Goal: Transaction & Acquisition: Purchase product/service

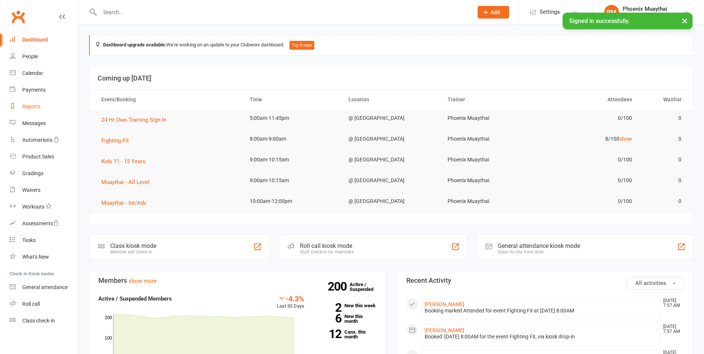
click at [42, 105] on link "Reports" at bounding box center [44, 106] width 69 height 17
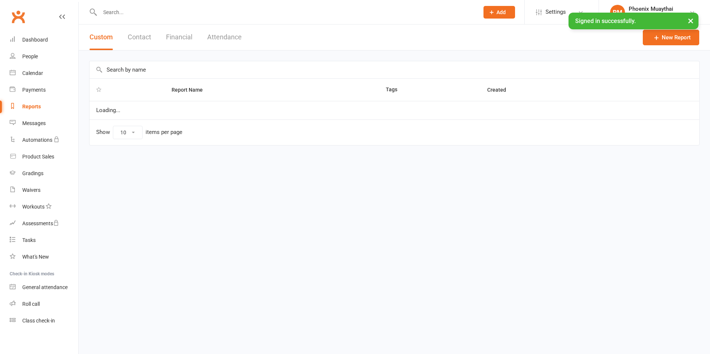
select select "100"
click at [138, 30] on button "Contact" at bounding box center [139, 37] width 23 height 26
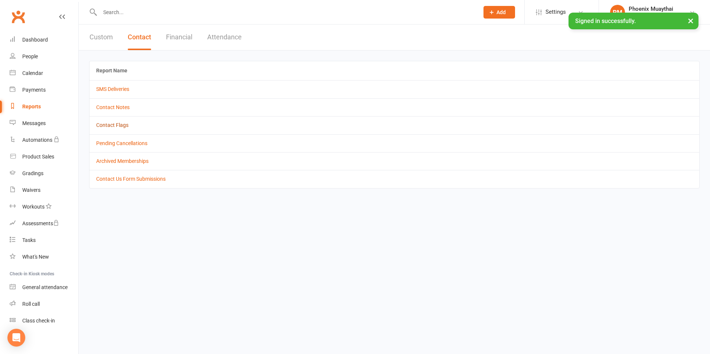
click at [112, 123] on link "Contact Flags" at bounding box center [112, 125] width 32 height 6
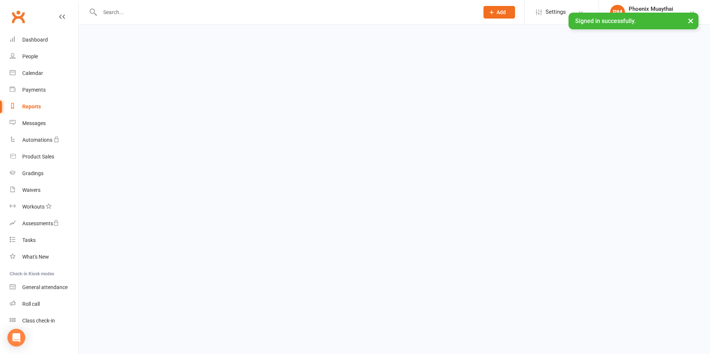
select select "active_only"
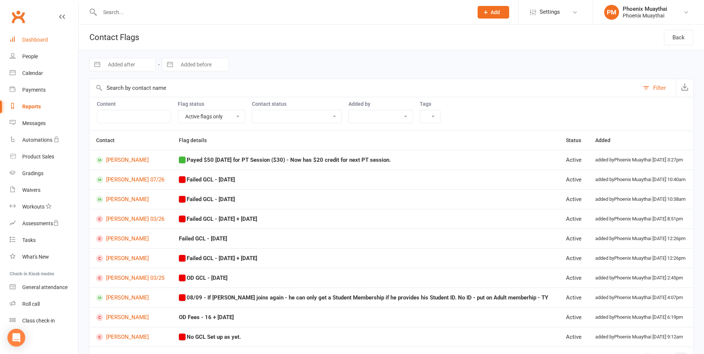
click at [42, 36] on link "Dashboard" at bounding box center [44, 40] width 69 height 17
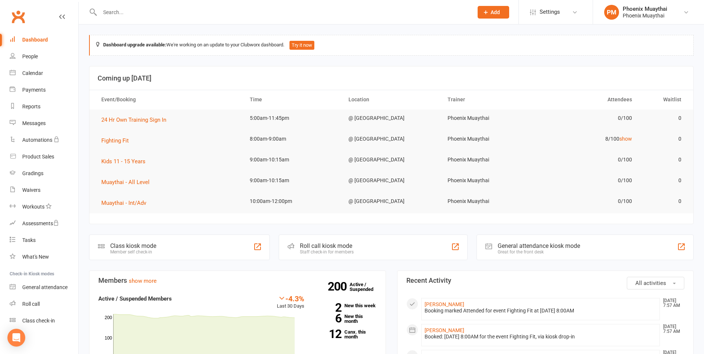
click at [111, 15] on input "text" at bounding box center [283, 12] width 370 height 10
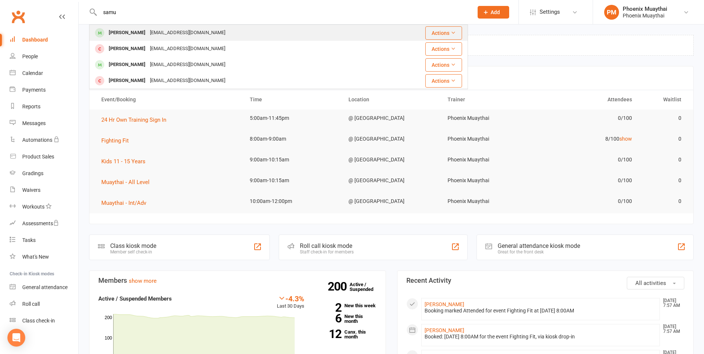
type input "samu"
click at [124, 37] on div "Samuel Van Oyen" at bounding box center [127, 32] width 41 height 11
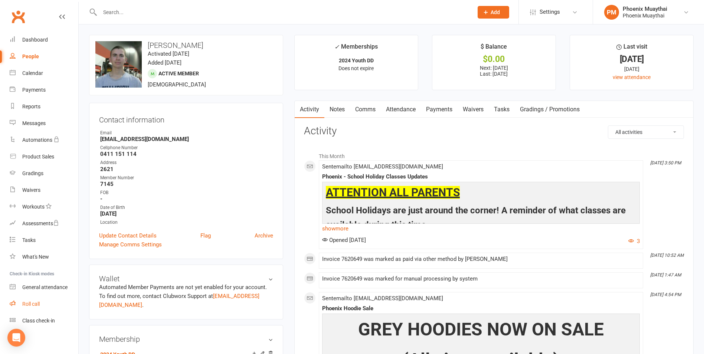
click at [46, 308] on link "Roll call" at bounding box center [44, 304] width 69 height 17
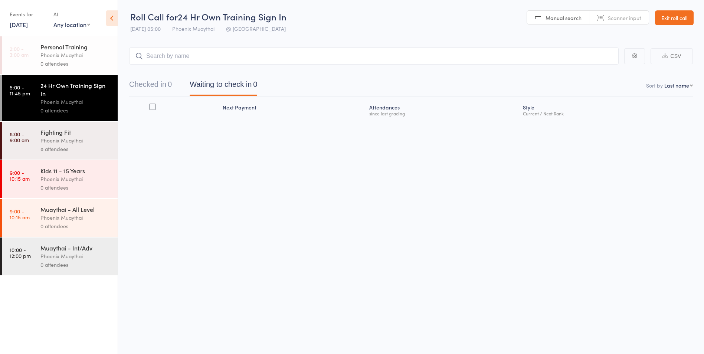
click at [102, 134] on div "Fighting Fit" at bounding box center [75, 132] width 71 height 8
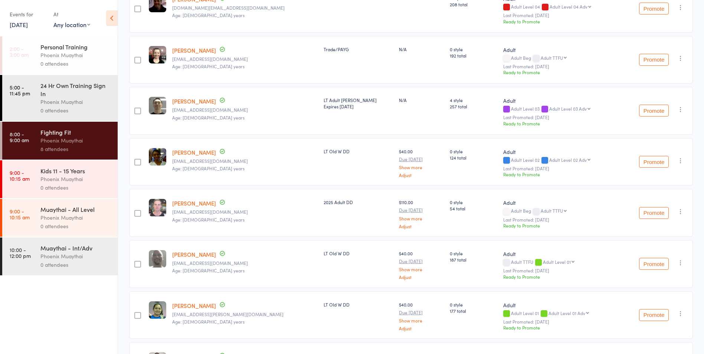
scroll to position [148, 0]
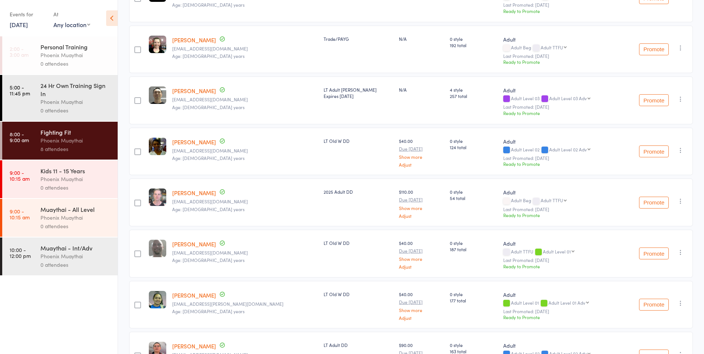
click at [22, 23] on link "13 Sep, 2025" at bounding box center [19, 24] width 18 height 8
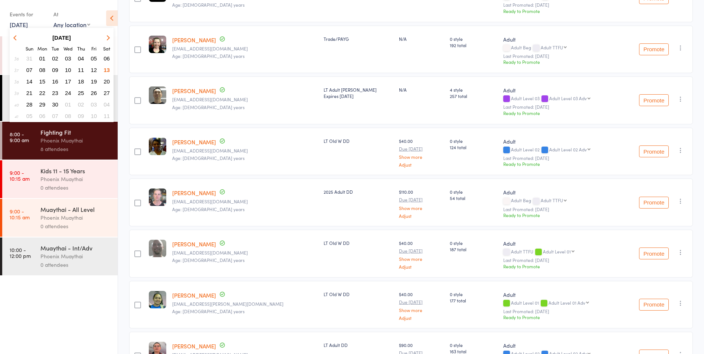
click at [95, 71] on span "12" at bounding box center [94, 70] width 6 height 6
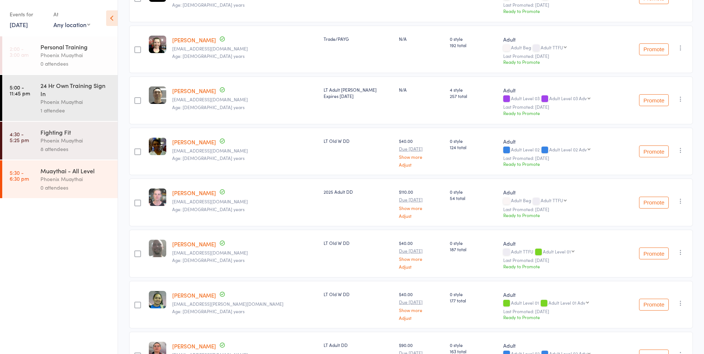
click at [87, 187] on div "0 attendees" at bounding box center [75, 187] width 71 height 9
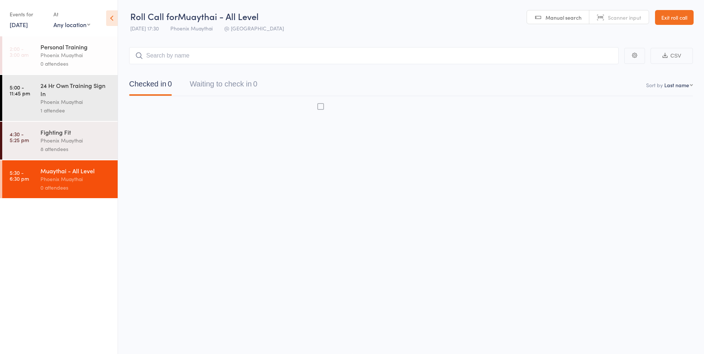
scroll to position [0, 0]
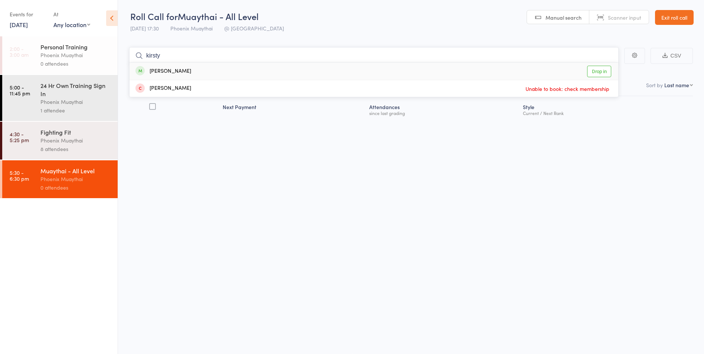
type input "kirsty"
click at [185, 71] on div "Kirsty Warren Drop in" at bounding box center [374, 71] width 489 height 17
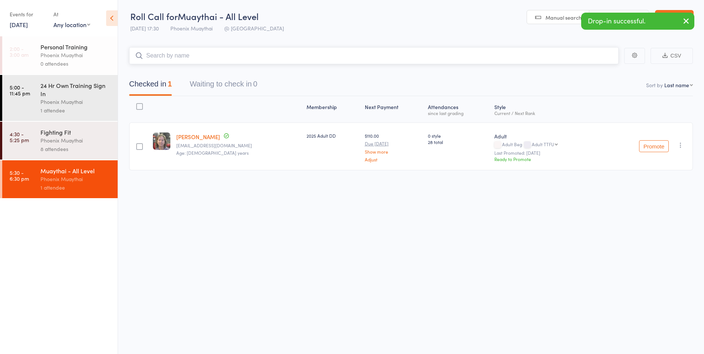
click at [185, 57] on input "search" at bounding box center [374, 55] width 490 height 17
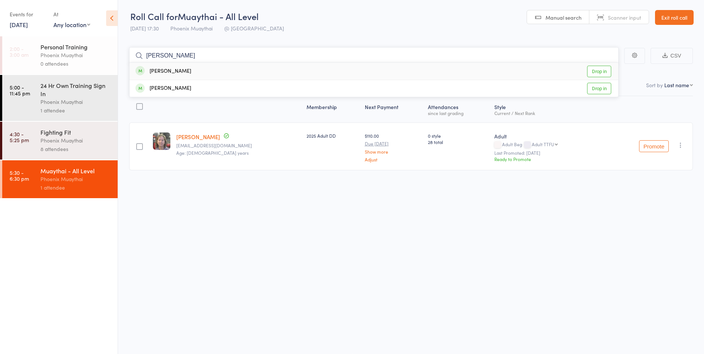
type input "seth"
click at [185, 72] on div "Seth McDermott" at bounding box center [163, 71] width 56 height 9
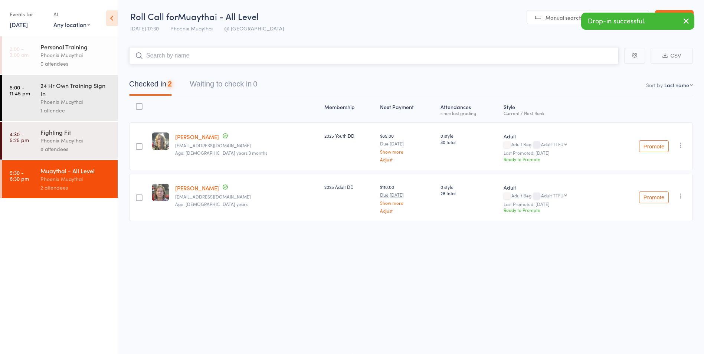
click at [183, 55] on input "search" at bounding box center [374, 55] width 490 height 17
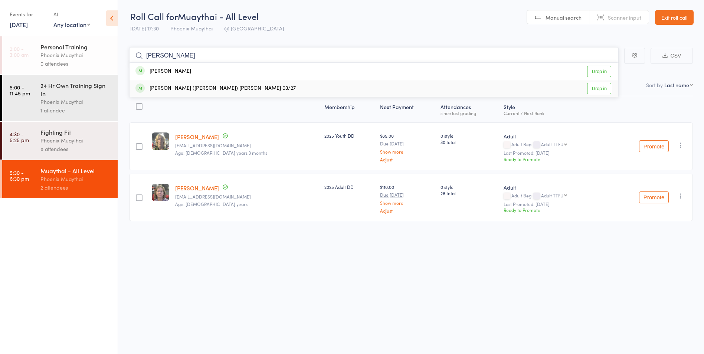
type input "kevin"
click at [217, 88] on div "Ka Kwan (Kevin) Chan 03/27 Drop in" at bounding box center [374, 88] width 489 height 17
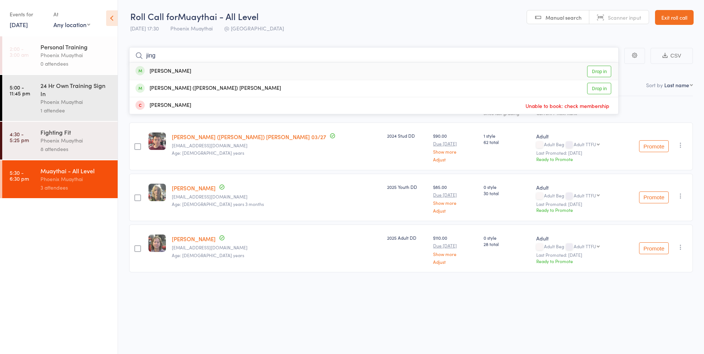
type input "jing"
click at [171, 71] on div "[PERSON_NAME]" at bounding box center [163, 71] width 56 height 9
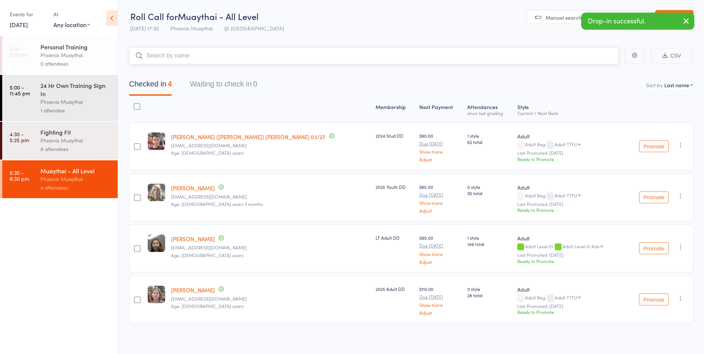
click at [176, 59] on input "search" at bounding box center [374, 55] width 490 height 17
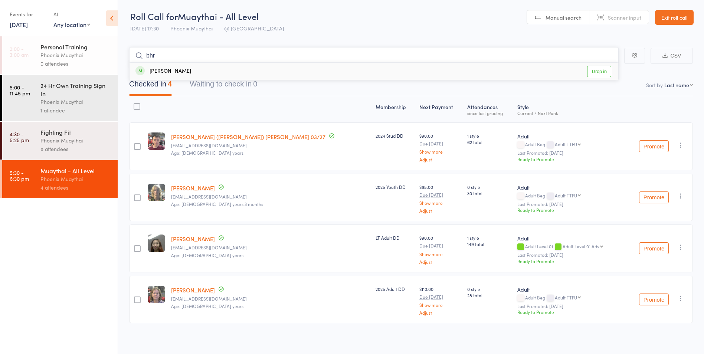
type input "bhr"
click at [177, 69] on div "[PERSON_NAME]" at bounding box center [163, 71] width 56 height 9
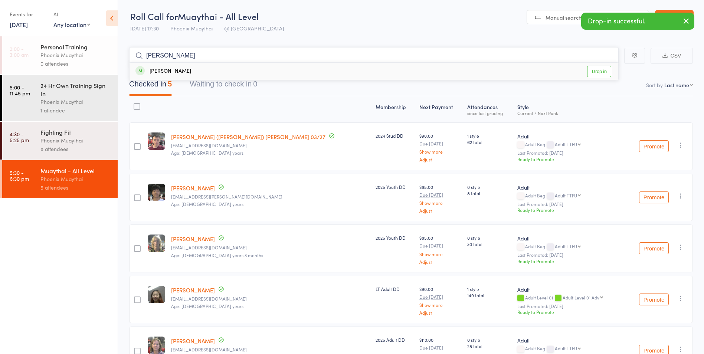
type input "glen"
click at [177, 71] on div "[PERSON_NAME]" at bounding box center [163, 71] width 56 height 9
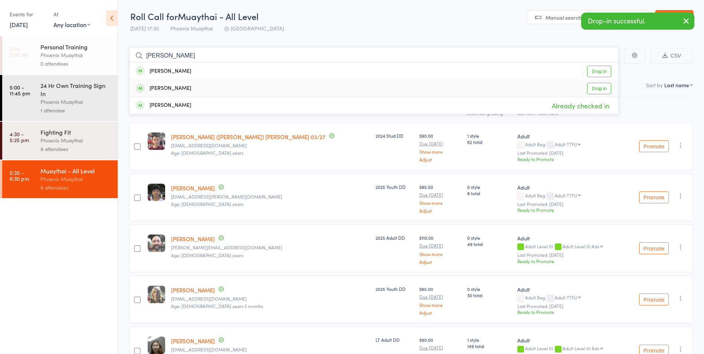
type input "scott"
click at [178, 89] on div "Scott Brennan" at bounding box center [163, 88] width 56 height 9
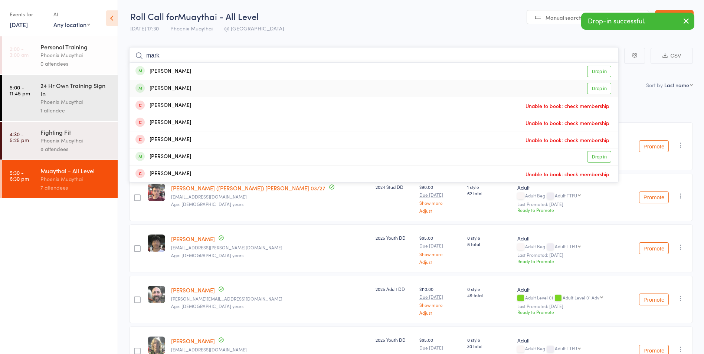
type input "mark"
click at [178, 88] on div "Mark Nekrasov" at bounding box center [163, 88] width 56 height 9
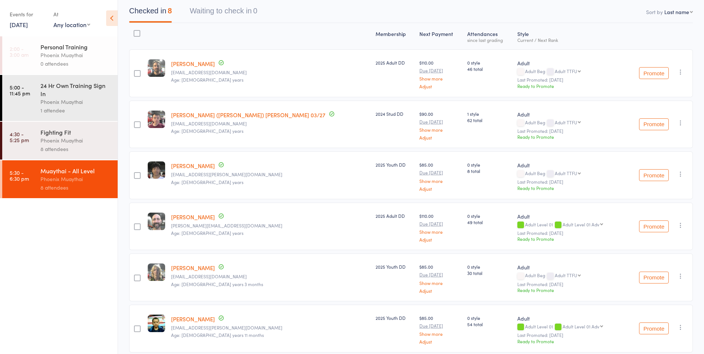
scroll to position [0, 0]
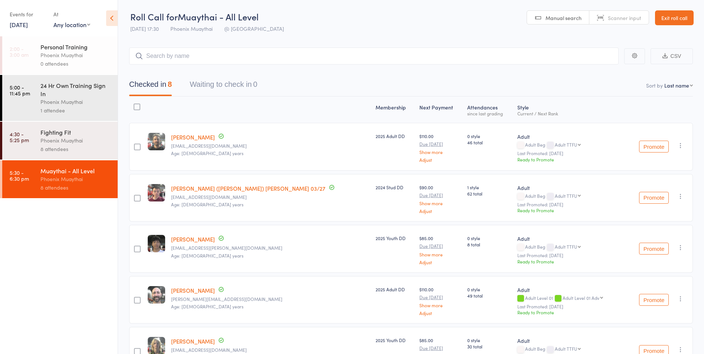
click at [682, 21] on link "Exit roll call" at bounding box center [674, 17] width 39 height 15
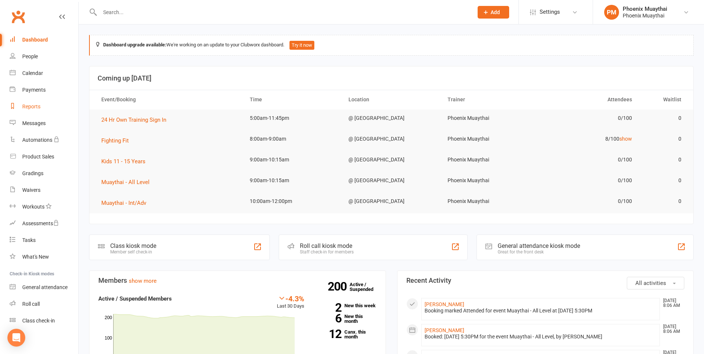
click at [38, 108] on div "Reports" at bounding box center [31, 107] width 18 height 6
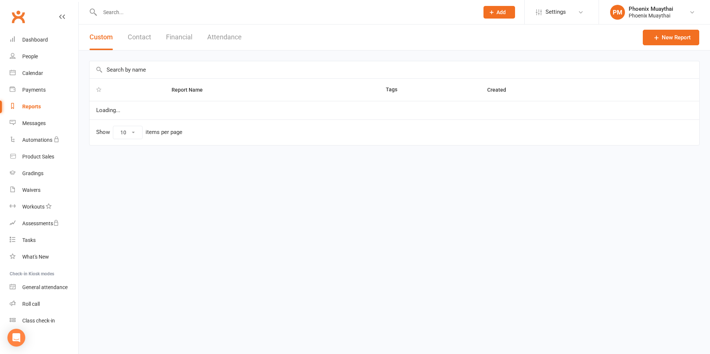
select select "100"
click at [136, 34] on button "Contact" at bounding box center [139, 37] width 23 height 26
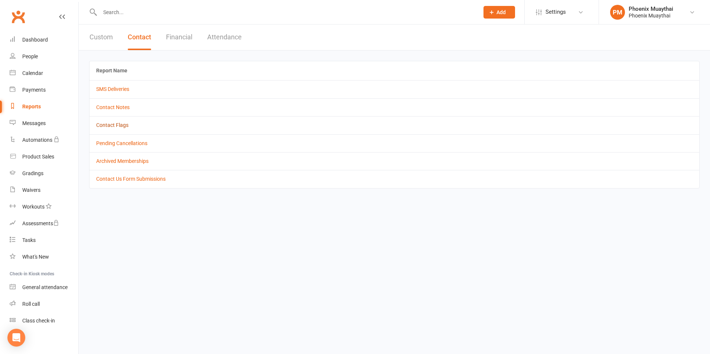
click at [120, 127] on link "Contact Flags" at bounding box center [112, 125] width 32 height 6
select select "active_only"
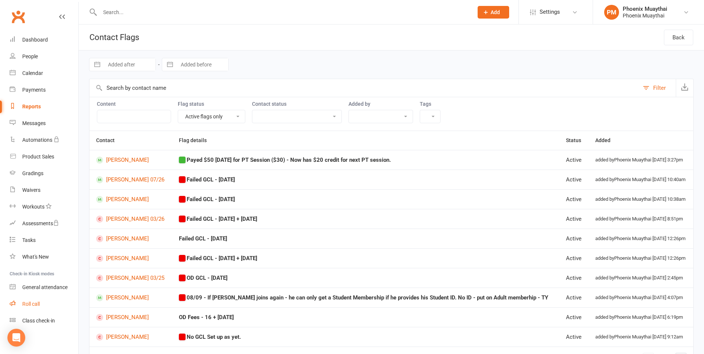
click at [58, 296] on link "Roll call" at bounding box center [44, 304] width 69 height 17
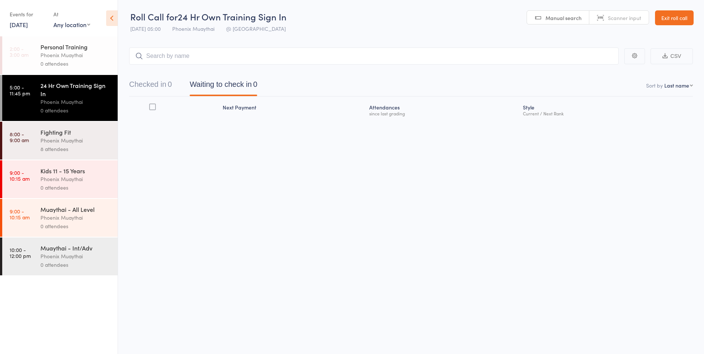
click at [28, 26] on link "13 Sep, 2025" at bounding box center [19, 24] width 18 height 8
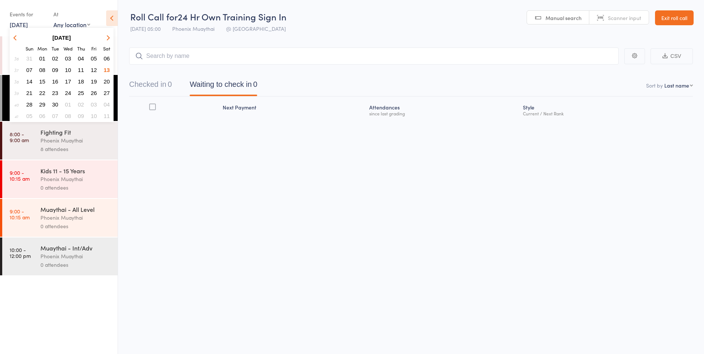
click at [109, 70] on span "13" at bounding box center [107, 70] width 6 height 6
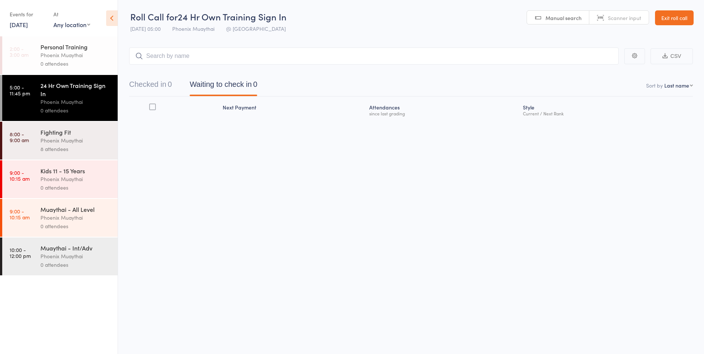
click at [71, 182] on div "Phoenix Muaythai" at bounding box center [75, 179] width 71 height 9
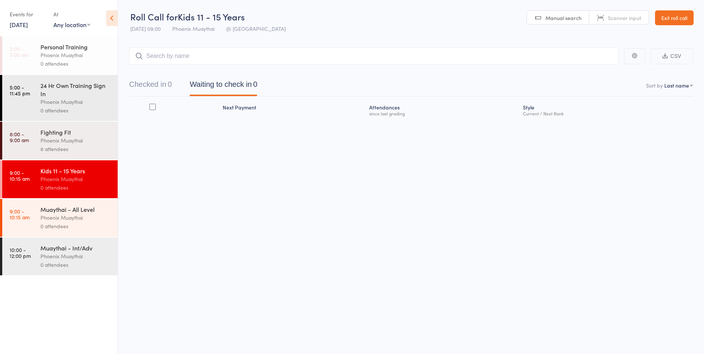
click at [79, 265] on div "0 attendees" at bounding box center [75, 265] width 71 height 9
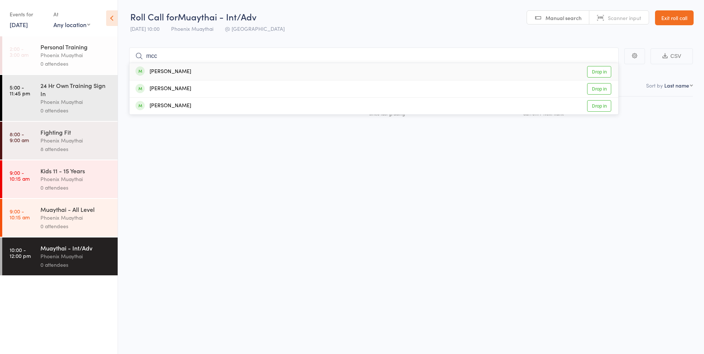
type input "mcc"
click at [202, 74] on div "Robert McColl Drop in" at bounding box center [374, 71] width 489 height 17
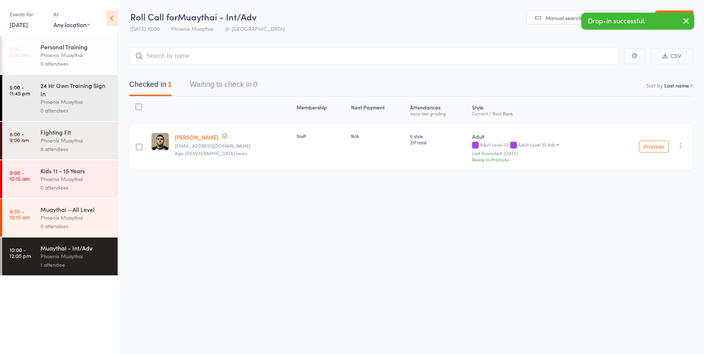
click at [79, 214] on div "Phoenix Muaythai" at bounding box center [75, 217] width 71 height 9
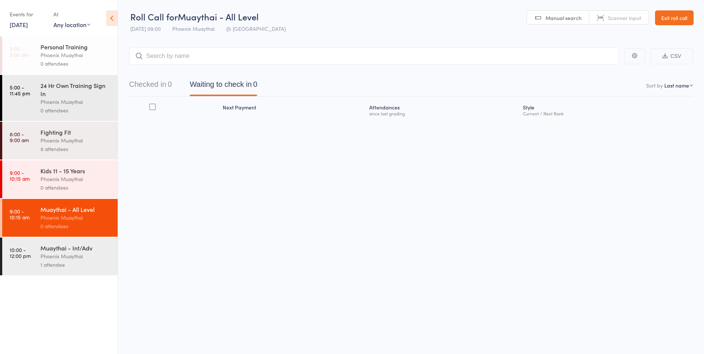
click at [669, 18] on link "Exit roll call" at bounding box center [674, 17] width 39 height 15
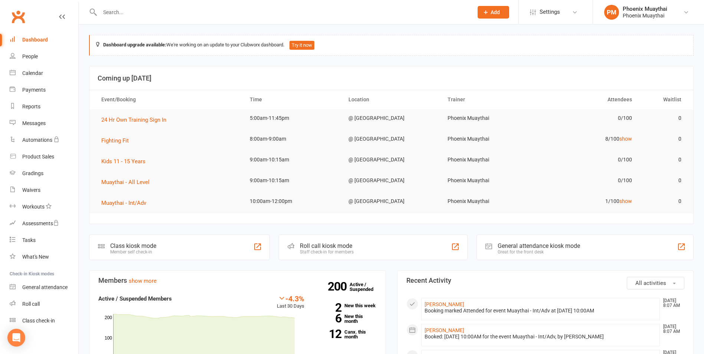
click at [112, 9] on input "text" at bounding box center [283, 12] width 370 height 10
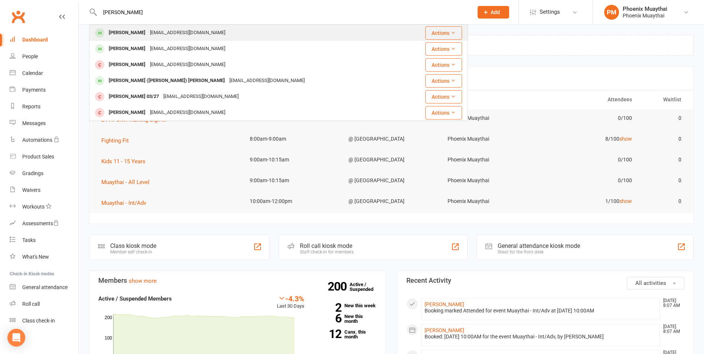
type input "daniel"
click at [148, 31] on div "danielzchen85@gmail.com" at bounding box center [188, 32] width 80 height 11
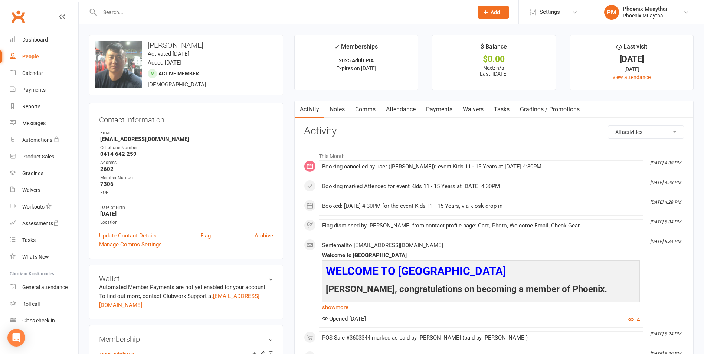
click at [114, 15] on input "text" at bounding box center [283, 12] width 370 height 10
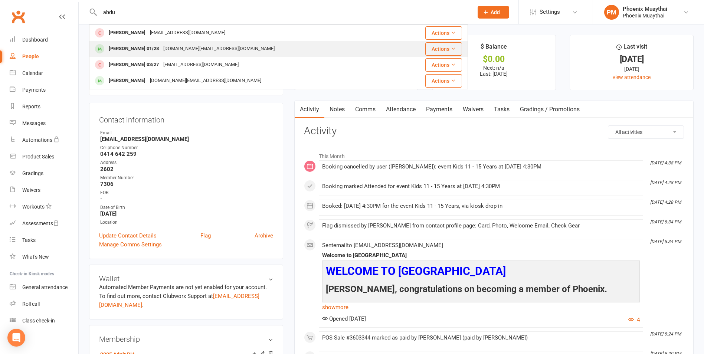
type input "abdu"
click at [153, 47] on div "Abdulrehman Syed 01/28" at bounding box center [134, 48] width 55 height 11
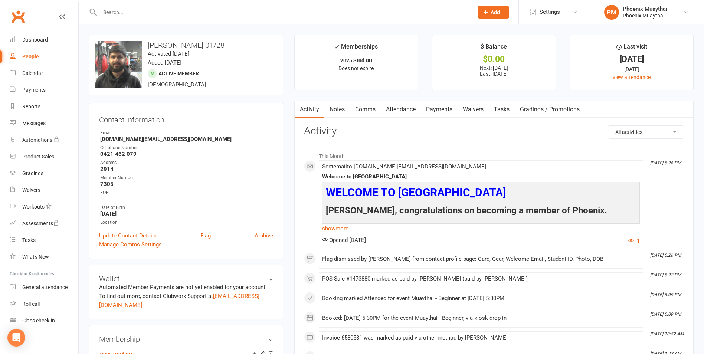
click at [431, 108] on link "Payments" at bounding box center [439, 109] width 37 height 17
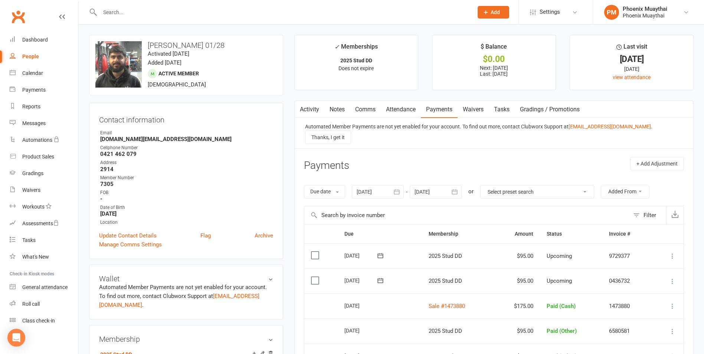
drag, startPoint x: 119, startPoint y: 0, endPoint x: 118, endPoint y: 6, distance: 6.0
click at [118, 1] on div at bounding box center [278, 12] width 379 height 24
click at [118, 9] on input "text" at bounding box center [283, 12] width 370 height 10
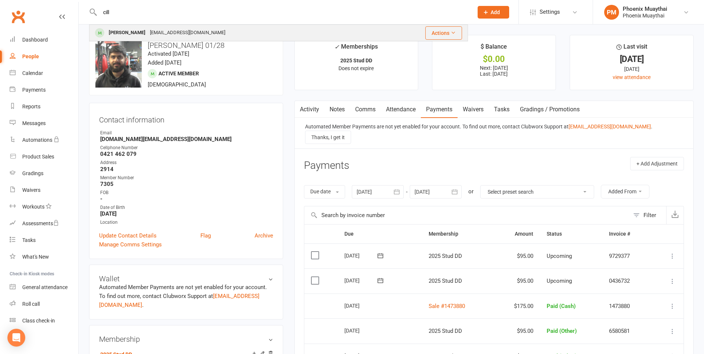
type input "cill"
click at [142, 38] on div "Cillian Needham-Dunn" at bounding box center [127, 32] width 41 height 11
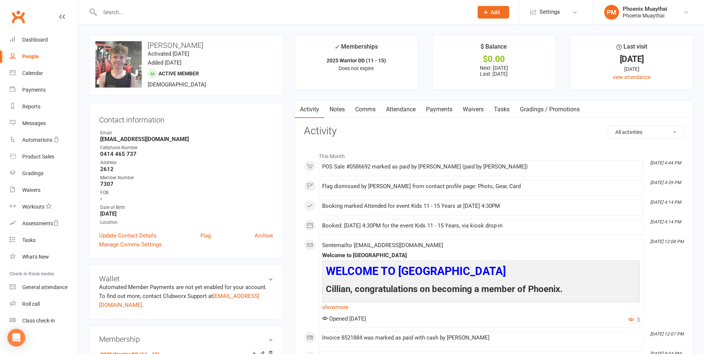
click at [446, 105] on link "Payments" at bounding box center [439, 109] width 37 height 17
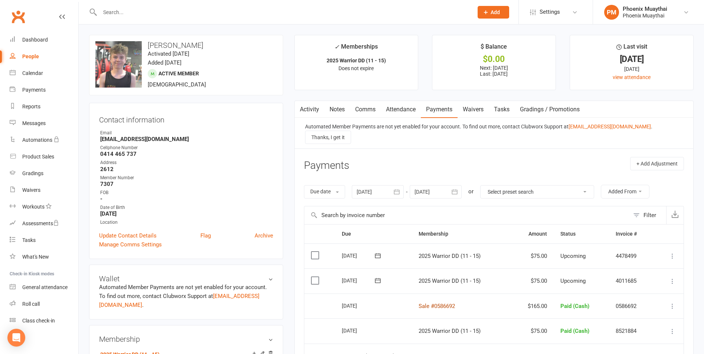
click at [428, 303] on link "Sale #0586692" at bounding box center [437, 306] width 36 height 7
click at [54, 303] on link "Roll call" at bounding box center [44, 304] width 69 height 17
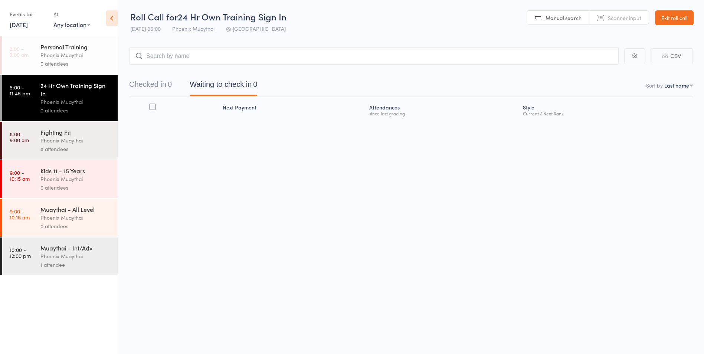
click at [81, 259] on div "Phoenix Muaythai" at bounding box center [75, 256] width 71 height 9
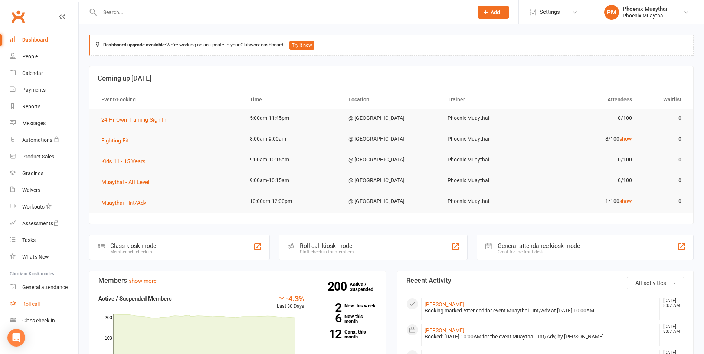
click at [32, 296] on link "Roll call" at bounding box center [44, 304] width 69 height 17
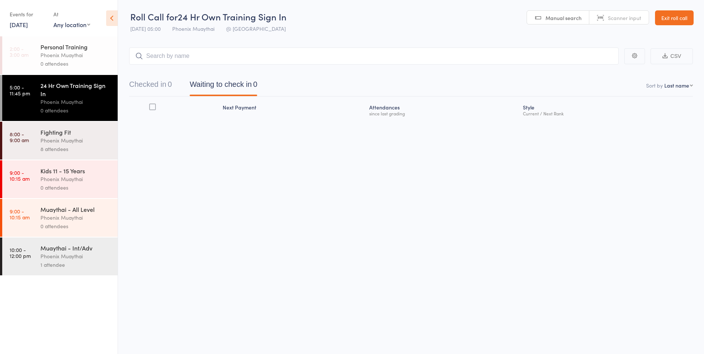
click at [26, 23] on link "13 Sep, 2025" at bounding box center [19, 24] width 18 height 8
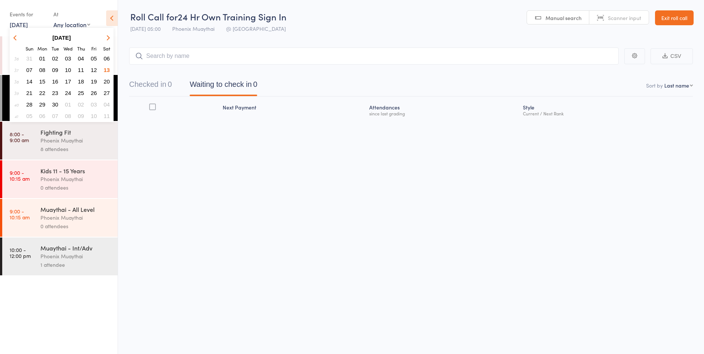
click at [94, 71] on span "12" at bounding box center [94, 70] width 6 height 6
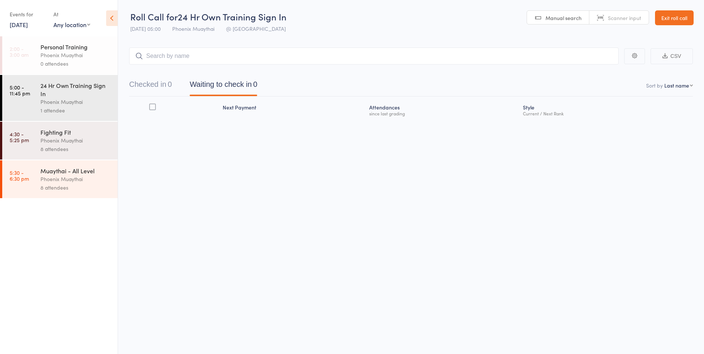
click at [63, 144] on div "Phoenix Muaythai" at bounding box center [75, 140] width 71 height 9
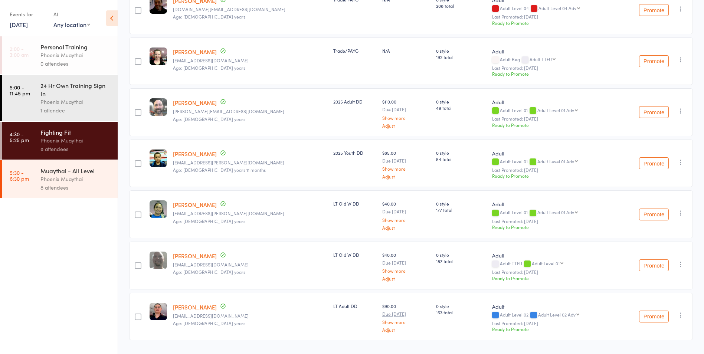
scroll to position [156, 0]
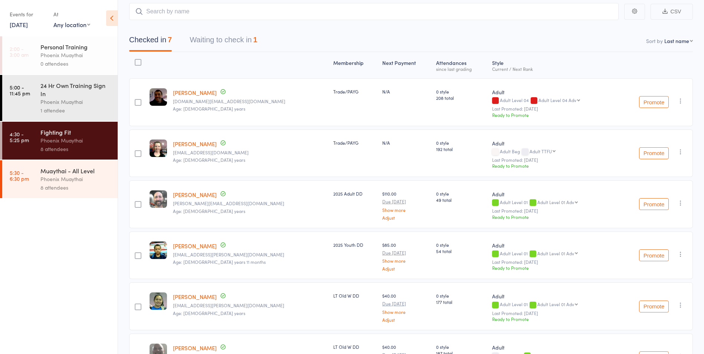
drag, startPoint x: 222, startPoint y: 53, endPoint x: 229, endPoint y: 49, distance: 7.8
click at [222, 53] on div "Membership Next Payment Atten­dances since last grading Style Current / Next Ra…" at bounding box center [411, 244] width 564 height 384
click at [229, 48] on button "Waiting to check in 1" at bounding box center [224, 42] width 68 height 20
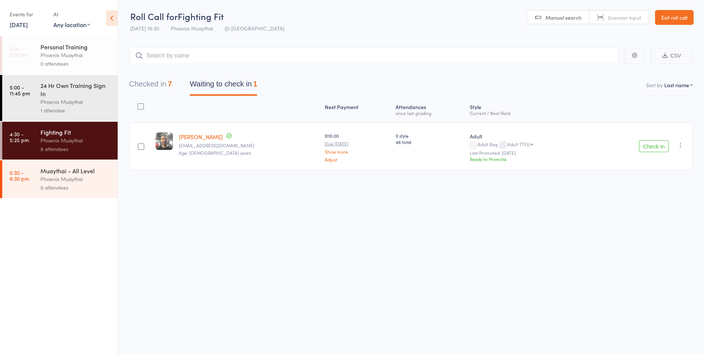
click at [157, 82] on button "Checked in 7" at bounding box center [150, 86] width 43 height 20
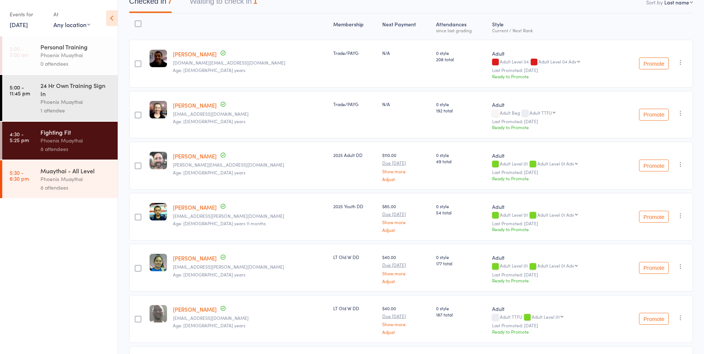
scroll to position [82, 0]
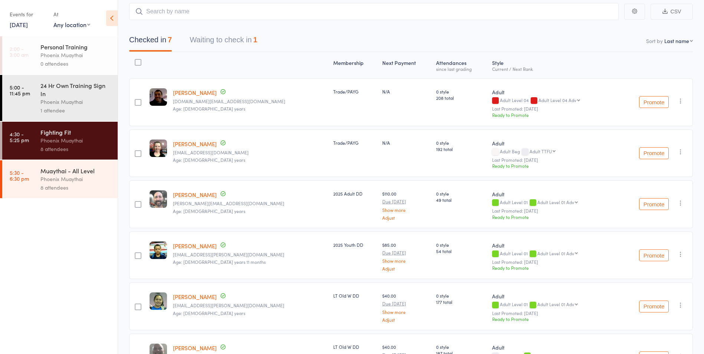
click at [233, 47] on button "Waiting to check in 1" at bounding box center [224, 42] width 68 height 20
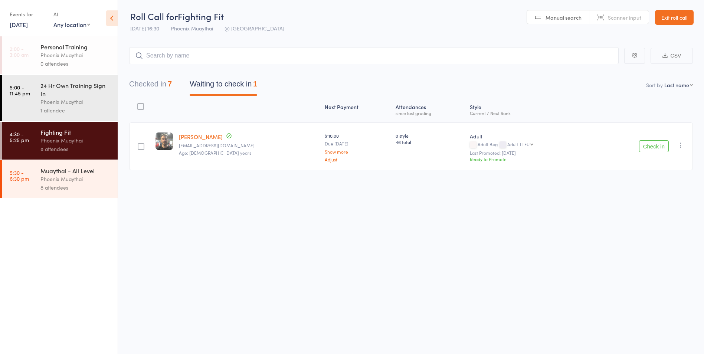
scroll to position [0, 0]
click at [676, 146] on button "button" at bounding box center [680, 145] width 9 height 9
click at [678, 146] on icon "button" at bounding box center [680, 144] width 7 height 7
click at [678, 142] on icon "button" at bounding box center [680, 144] width 7 height 7
click at [649, 222] on li "Remove" at bounding box center [654, 220] width 61 height 10
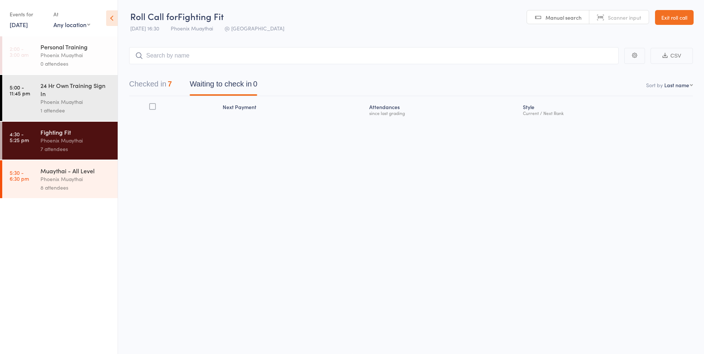
click at [158, 89] on button "Checked in 7" at bounding box center [150, 86] width 43 height 20
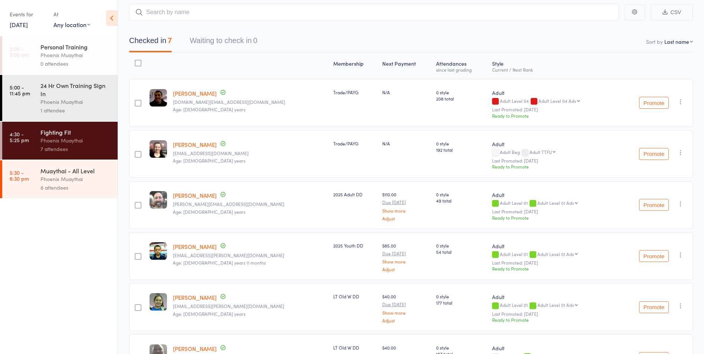
scroll to position [0, 0]
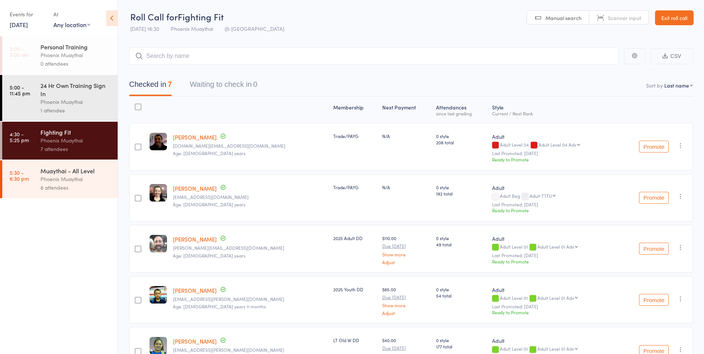
click at [683, 17] on link "Exit roll call" at bounding box center [674, 17] width 39 height 15
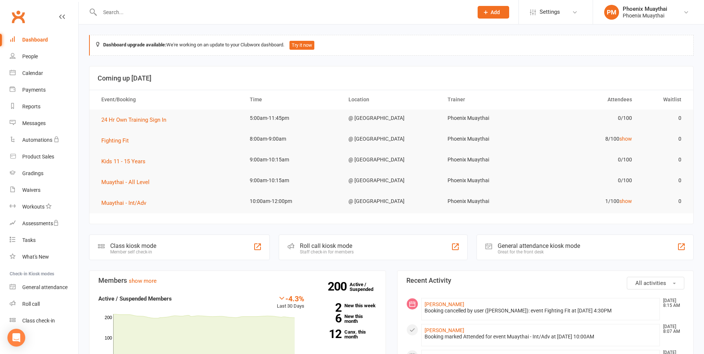
click at [193, 12] on input "text" at bounding box center [283, 12] width 370 height 10
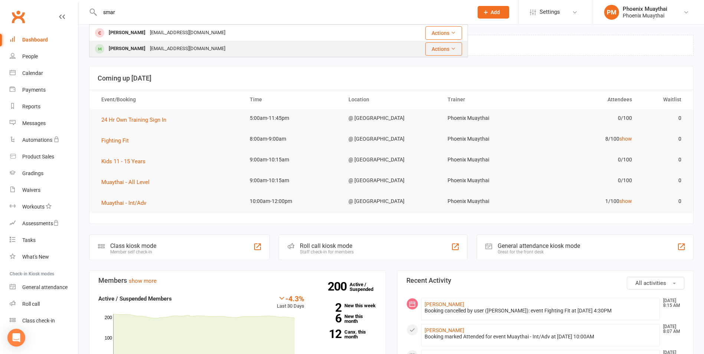
type input "smar"
click at [137, 49] on div "Smarika Shrestha" at bounding box center [127, 48] width 41 height 11
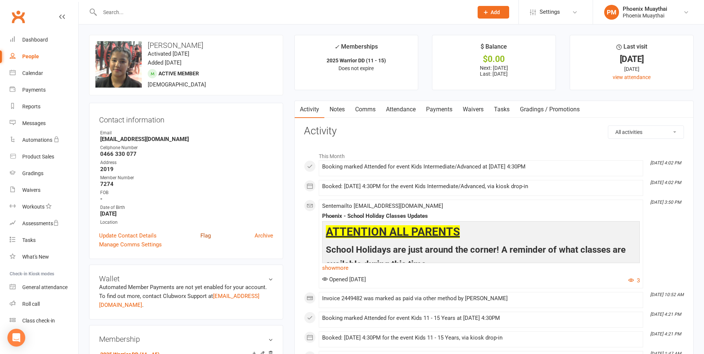
click at [205, 233] on link "Flag" at bounding box center [205, 235] width 10 height 9
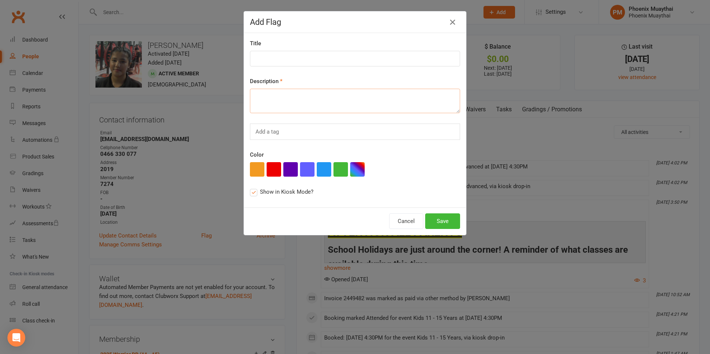
click at [299, 92] on textarea at bounding box center [355, 101] width 210 height 24
type textarea "G"
type textarea "Get parents to send email changing membership to Youth"
click at [268, 164] on button "button" at bounding box center [274, 169] width 14 height 14
click at [450, 224] on button "Save" at bounding box center [442, 221] width 35 height 16
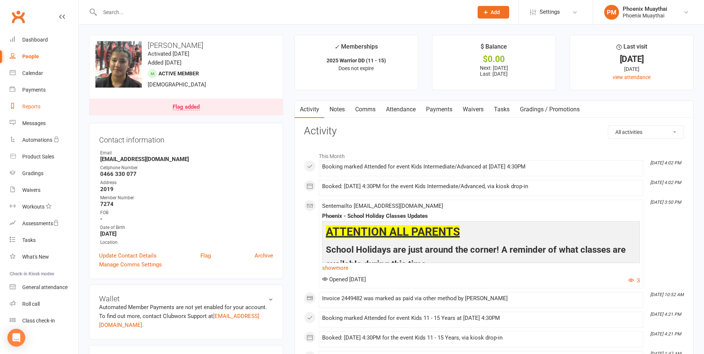
click at [45, 106] on link "Reports" at bounding box center [44, 106] width 69 height 17
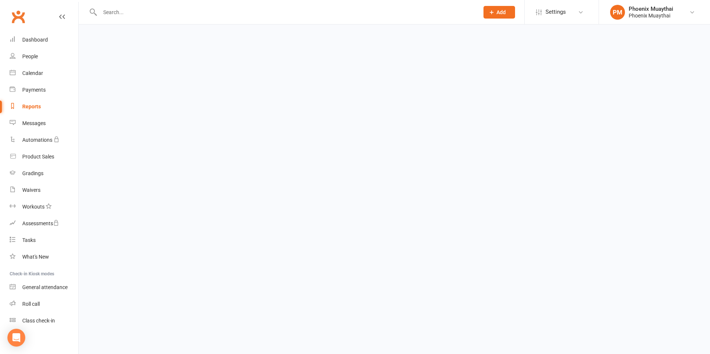
select select "100"
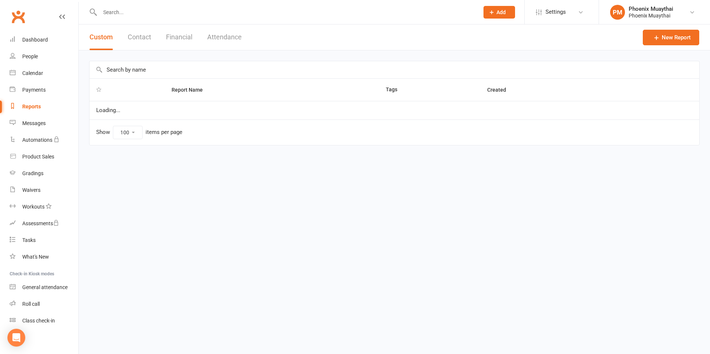
click at [150, 36] on button "Contact" at bounding box center [139, 37] width 23 height 26
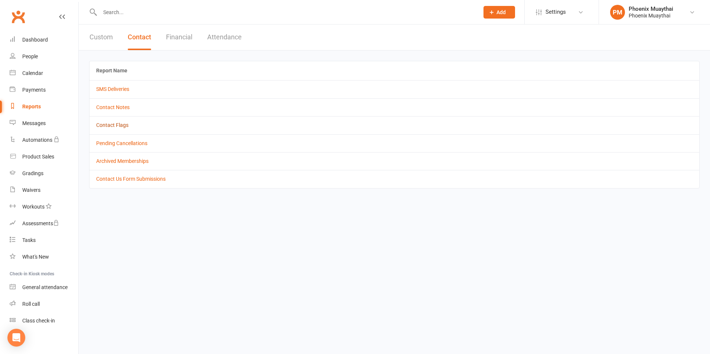
click at [116, 124] on link "Contact Flags" at bounding box center [112, 125] width 32 height 6
select select "active_only"
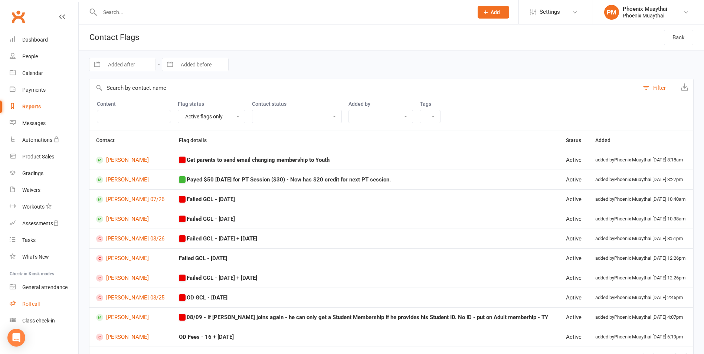
click at [45, 310] on link "Roll call" at bounding box center [44, 304] width 69 height 17
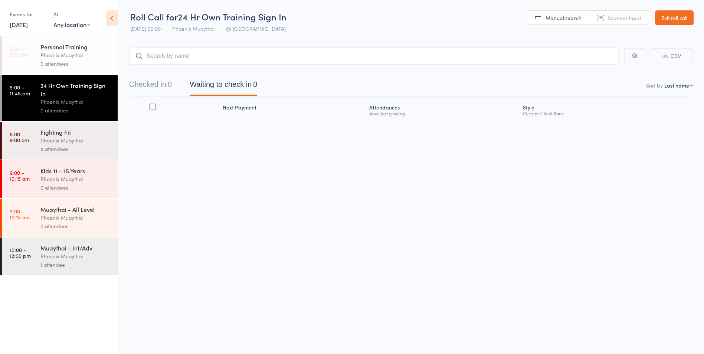
click at [671, 24] on link "Exit roll call" at bounding box center [674, 17] width 39 height 15
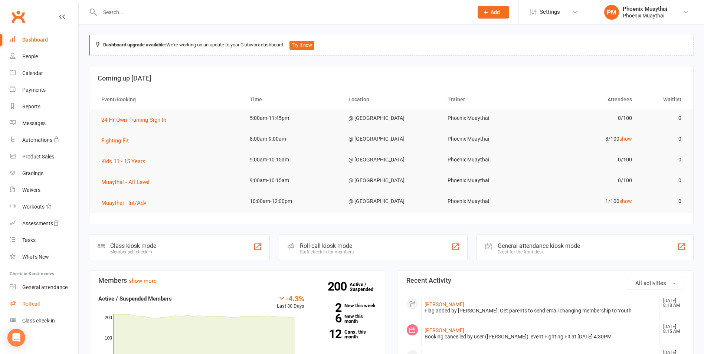
click at [40, 308] on link "Roll call" at bounding box center [44, 304] width 69 height 17
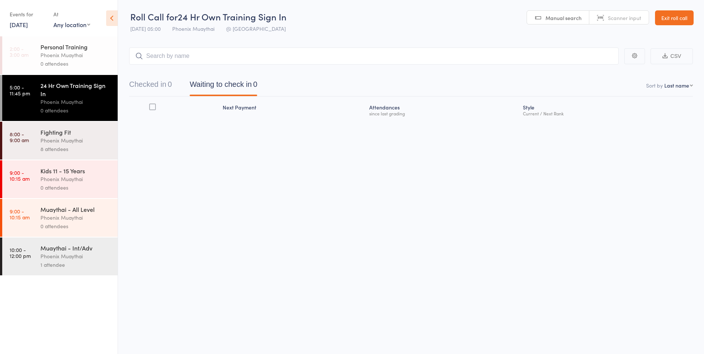
click at [72, 222] on div "0 attendees" at bounding box center [75, 226] width 71 height 9
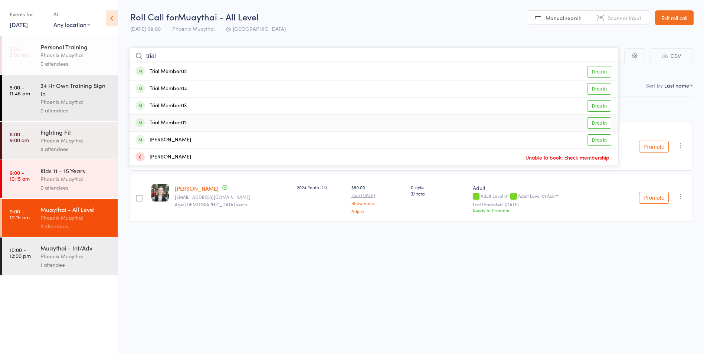
type input "trial"
click at [194, 124] on div "Trial Member01 Drop in" at bounding box center [374, 123] width 489 height 17
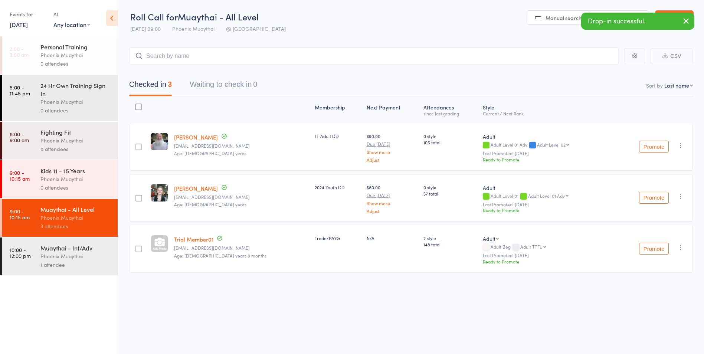
click at [89, 183] on div "Phoenix Muaythai" at bounding box center [75, 179] width 71 height 9
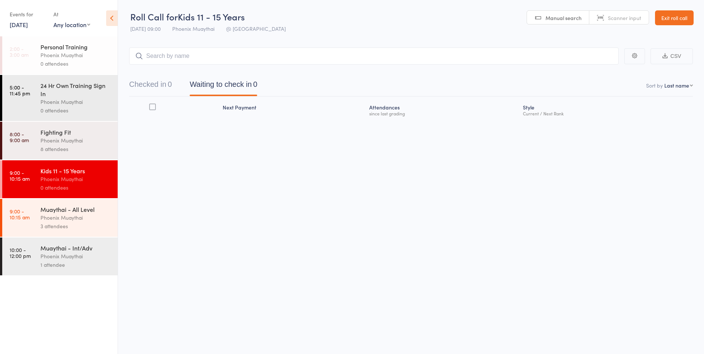
click at [657, 23] on link "Exit roll call" at bounding box center [674, 17] width 39 height 15
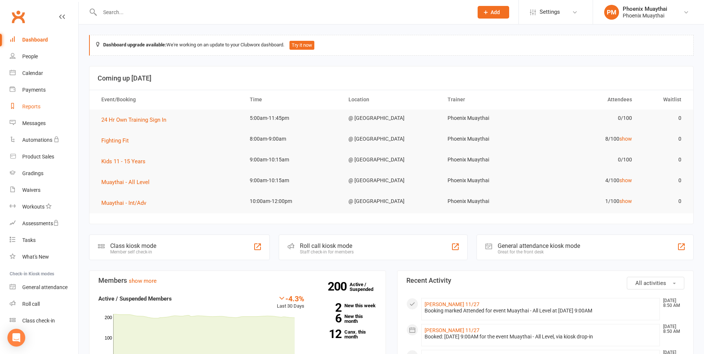
click at [42, 113] on link "Reports" at bounding box center [44, 106] width 69 height 17
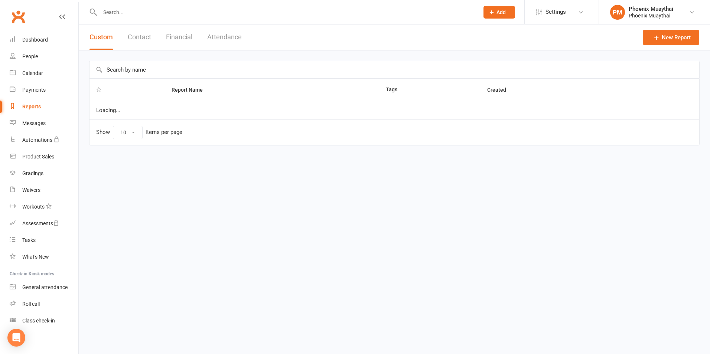
select select "100"
click at [142, 45] on button "Contact" at bounding box center [139, 37] width 23 height 26
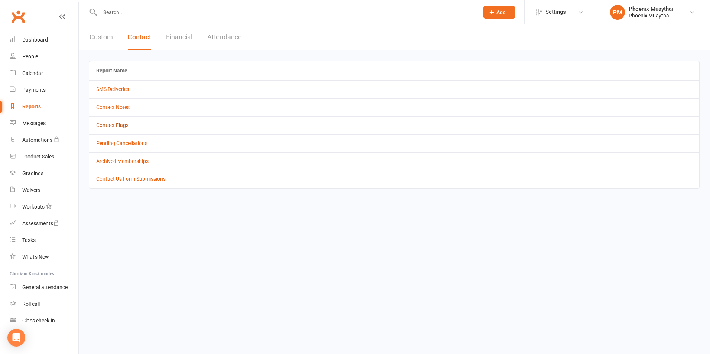
click at [117, 126] on link "Contact Flags" at bounding box center [112, 125] width 32 height 6
select select "active_only"
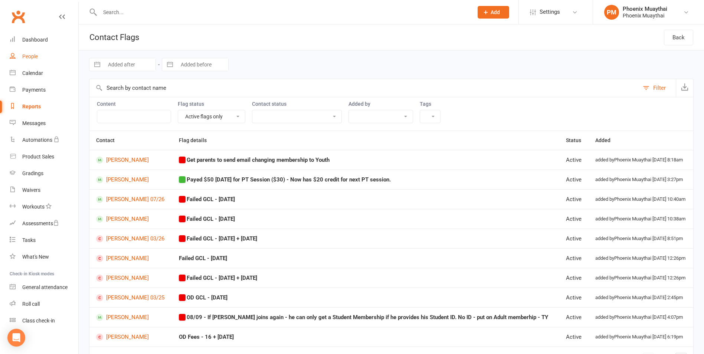
click at [39, 59] on link "People" at bounding box center [44, 56] width 69 height 17
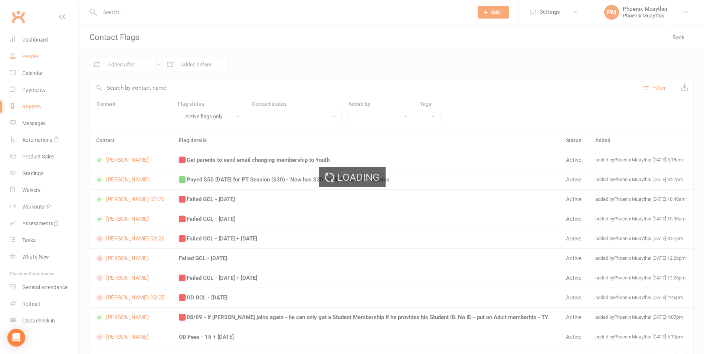
select select "100"
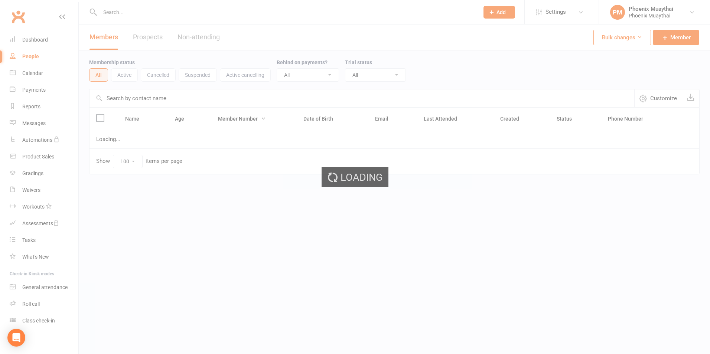
click at [43, 43] on div "Loading" at bounding box center [355, 177] width 710 height 354
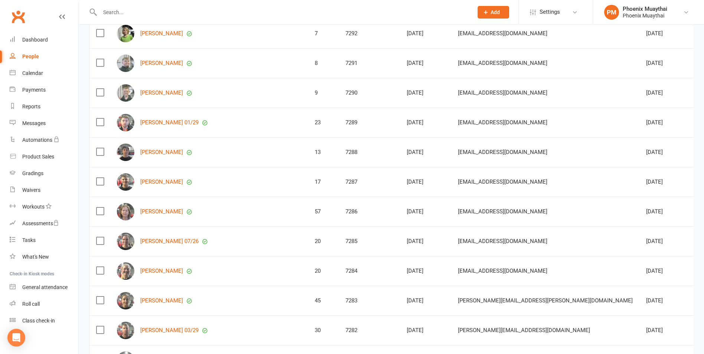
scroll to position [594, 0]
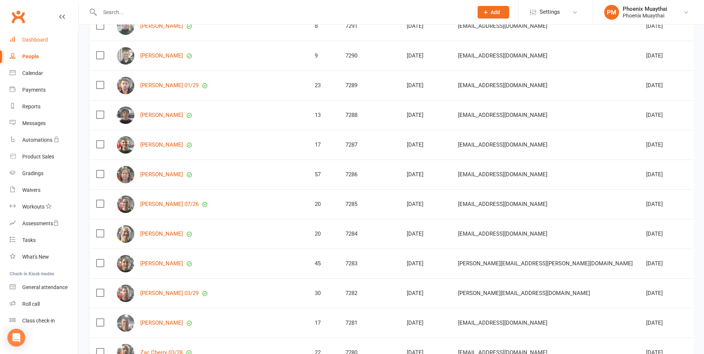
click at [45, 41] on div "Dashboard" at bounding box center [35, 40] width 26 height 6
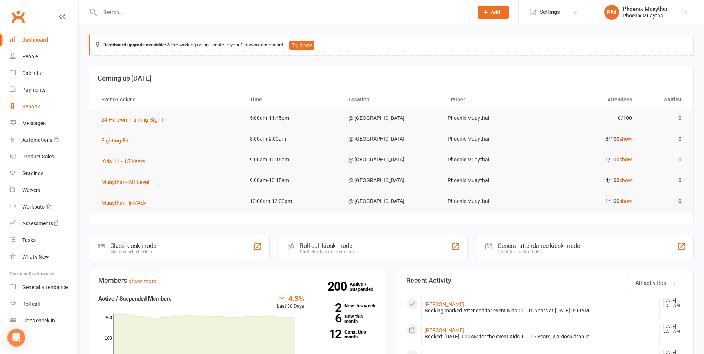
click at [44, 105] on link "Reports" at bounding box center [44, 106] width 69 height 17
select select "100"
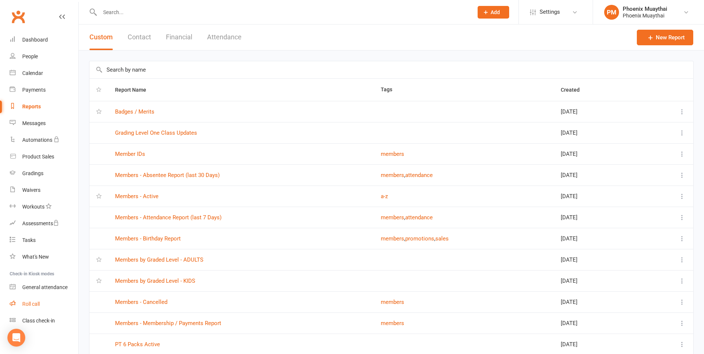
click at [53, 306] on link "Roll call" at bounding box center [44, 304] width 69 height 17
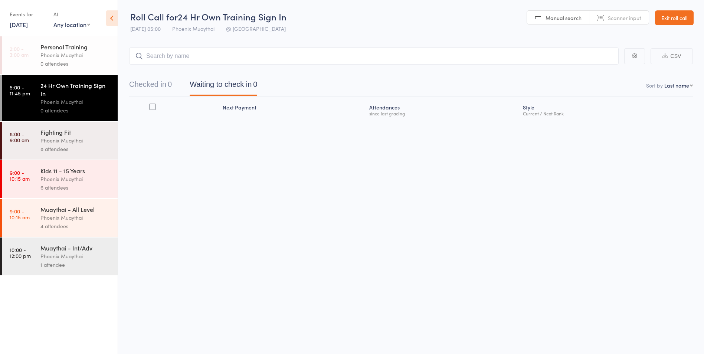
click at [28, 28] on link "[DATE]" at bounding box center [19, 24] width 18 height 8
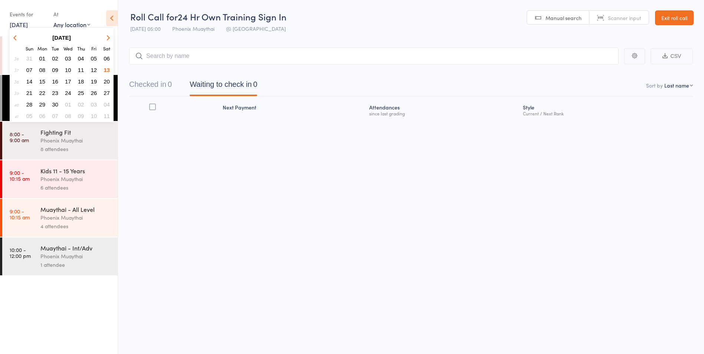
click at [95, 70] on span "12" at bounding box center [94, 70] width 6 height 6
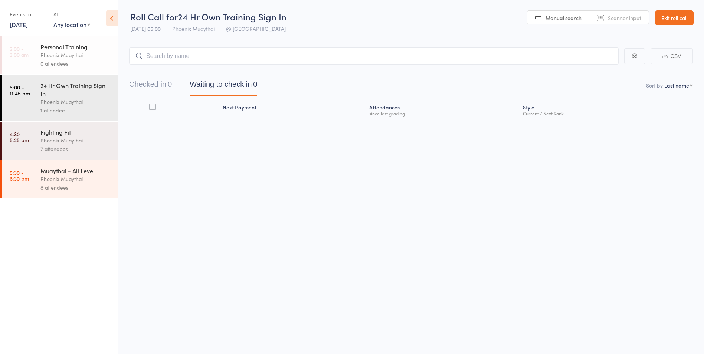
click at [85, 181] on div "Phoenix Muaythai" at bounding box center [75, 179] width 71 height 9
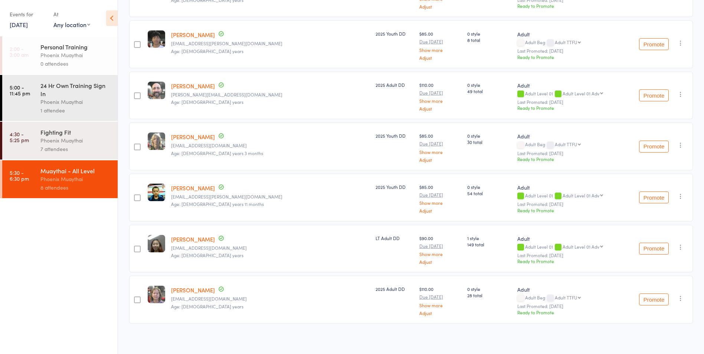
scroll to position [207, 0]
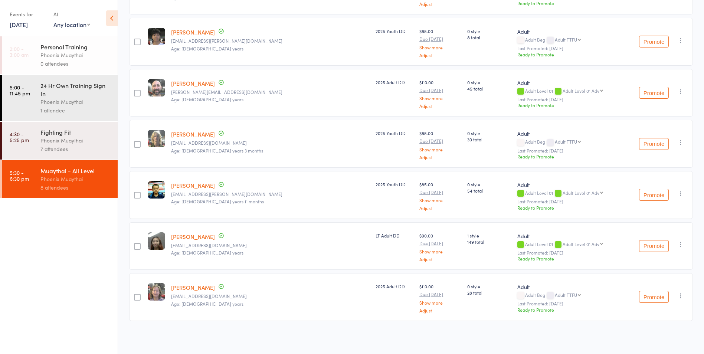
click at [71, 135] on div "Fighting Fit" at bounding box center [75, 132] width 71 height 8
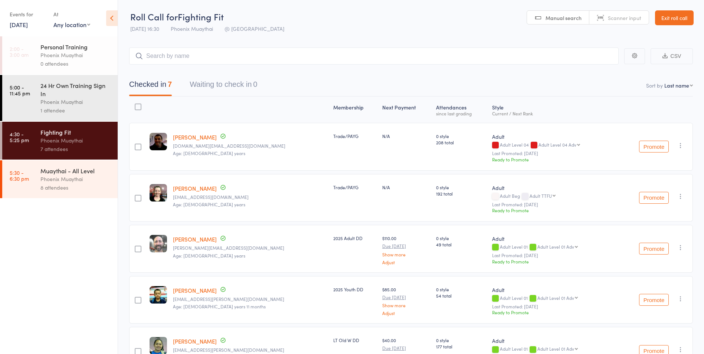
click at [61, 169] on div "Muaythai - All Level" at bounding box center [75, 171] width 71 height 8
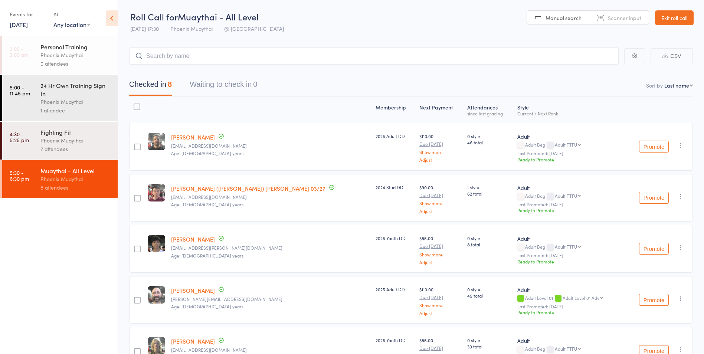
click at [19, 35] on div "Events for [DATE] [DATE] [DATE] Sun Mon Tue Wed Thu Fri Sat 36 31 01 02 03 04 0…" at bounding box center [59, 18] width 118 height 37
click at [29, 29] on div "Events for [DATE] [DATE] [DATE] Sun Mon Tue Wed Thu Fri Sat 36 31 01 02 03 04 0…" at bounding box center [28, 19] width 36 height 22
click at [28, 27] on link "12 Sep, 2025" at bounding box center [19, 24] width 18 height 8
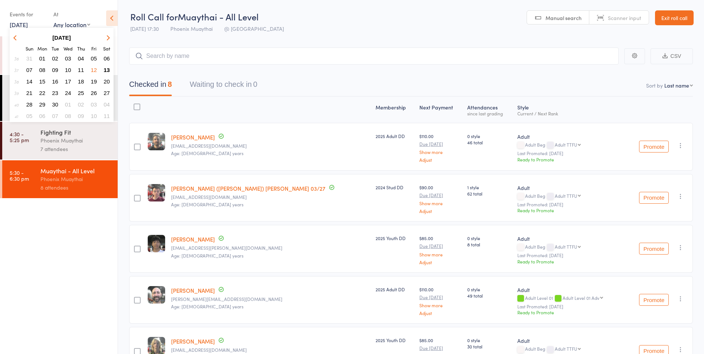
click at [108, 71] on span "13" at bounding box center [107, 70] width 6 height 6
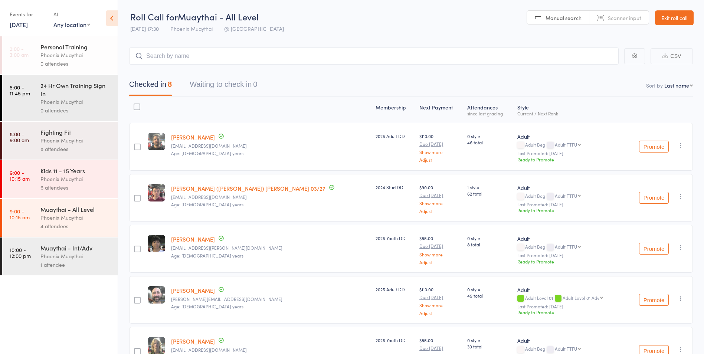
click at [90, 108] on div "0 attendees" at bounding box center [75, 110] width 71 height 9
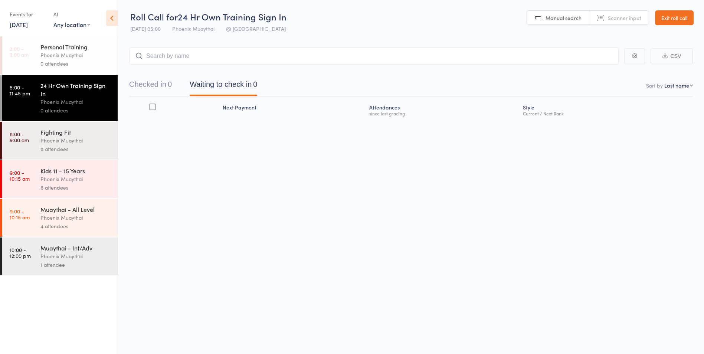
click at [29, 29] on div "Events for 13 Sep, 2025 13 Sep, 2025 September 2025 Sun Mon Tue Wed Thu Fri Sat…" at bounding box center [28, 19] width 36 height 22
click at [28, 25] on link "[DATE]" at bounding box center [19, 24] width 18 height 8
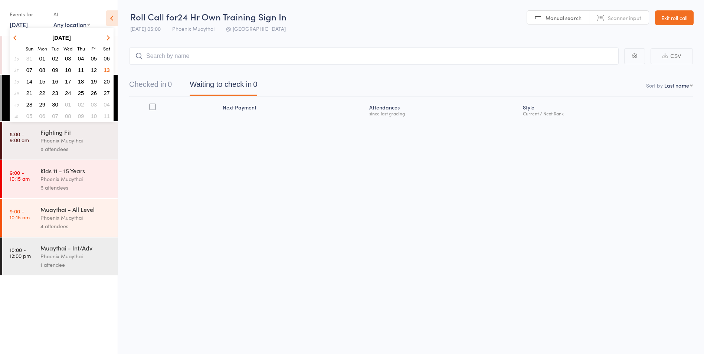
click at [76, 255] on div "Phoenix Muaythai" at bounding box center [75, 256] width 71 height 9
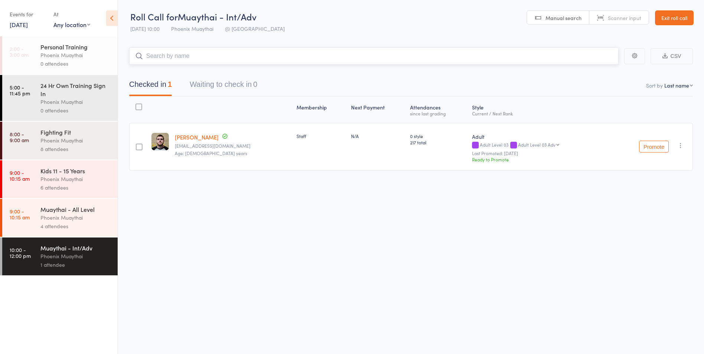
click at [194, 57] on input "search" at bounding box center [374, 56] width 490 height 17
type input "6607"
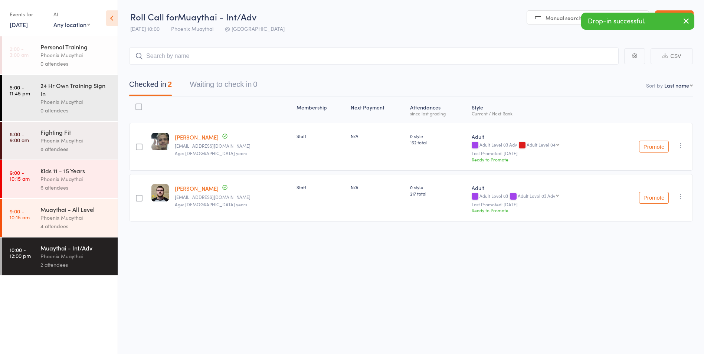
click at [82, 209] on div "Muaythai - All Level" at bounding box center [75, 209] width 71 height 8
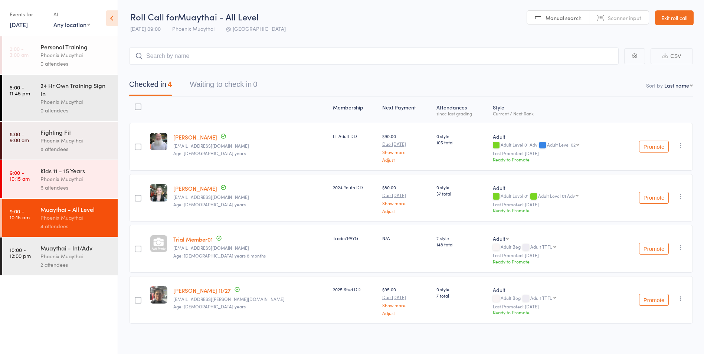
click at [86, 184] on div "6 attendees" at bounding box center [75, 187] width 71 height 9
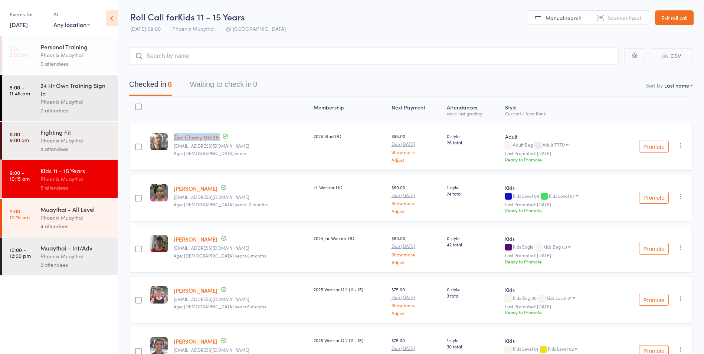
drag, startPoint x: 244, startPoint y: 139, endPoint x: 173, endPoint y: 137, distance: 71.7
click at [173, 137] on div "Zac Cherry 03/28 cherryzac433@gmail.com Age: 22 years" at bounding box center [241, 147] width 140 height 48
drag, startPoint x: 173, startPoint y: 137, endPoint x: 196, endPoint y: 138, distance: 23.8
copy div "Zac Cherry 03/28 Up to date"
click at [677, 144] on button "button" at bounding box center [680, 145] width 9 height 9
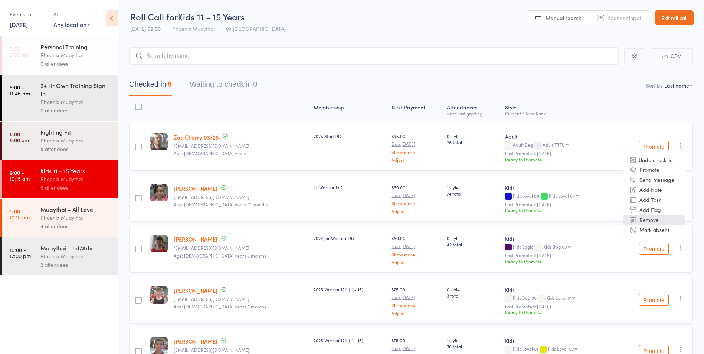
click at [665, 221] on li "Remove" at bounding box center [654, 220] width 61 height 10
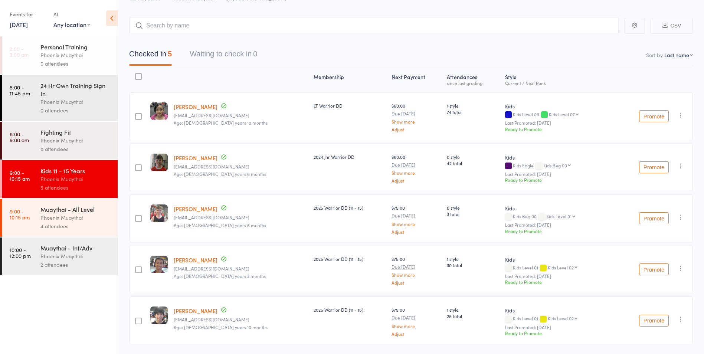
scroll to position [54, 0]
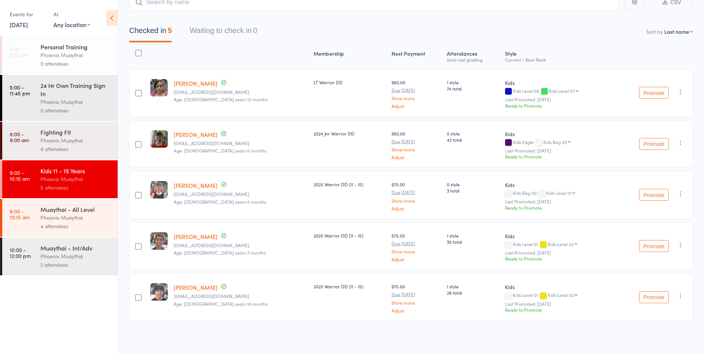
click at [96, 214] on div "Phoenix Muaythai" at bounding box center [75, 217] width 71 height 9
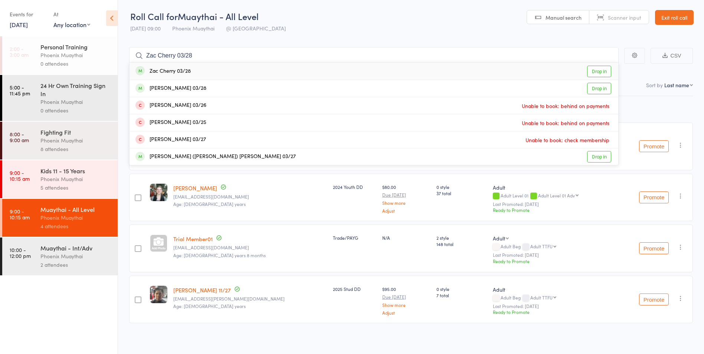
type input "Zac Cherry 03/28"
click at [601, 72] on link "Drop in" at bounding box center [599, 72] width 24 height 12
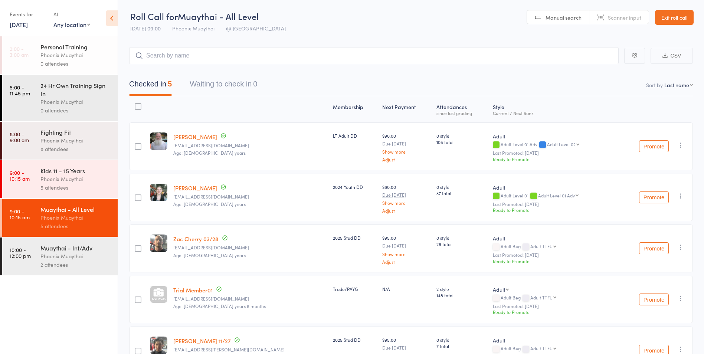
scroll to position [0, 0]
click at [683, 17] on link "Exit roll call" at bounding box center [674, 17] width 39 height 15
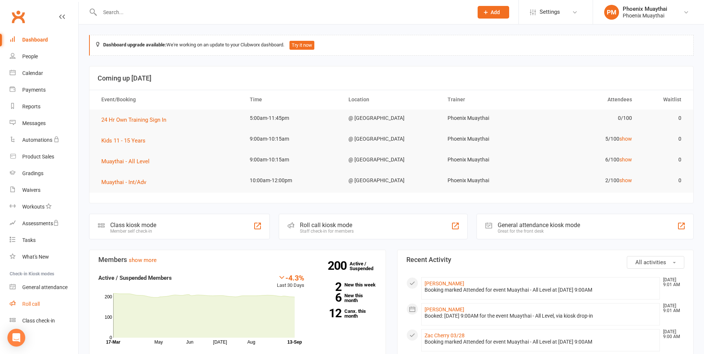
click at [37, 304] on div "Roll call" at bounding box center [30, 304] width 17 height 6
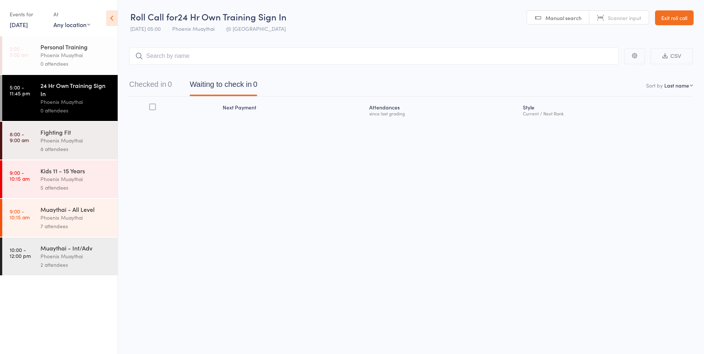
click at [85, 219] on div "Phoenix Muaythai" at bounding box center [75, 217] width 71 height 9
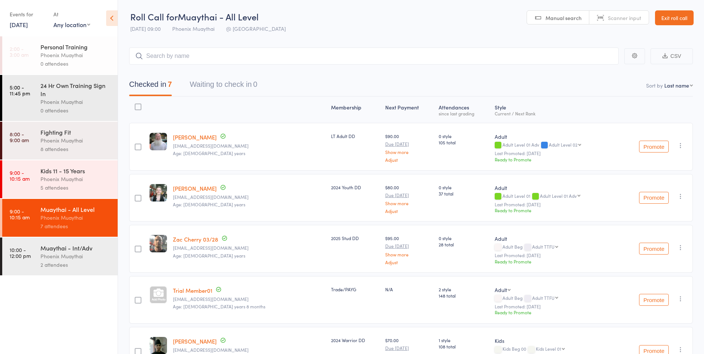
click at [90, 243] on div "Muaythai - Int/Adv Phoenix Muaythai 2 attendees" at bounding box center [78, 257] width 77 height 38
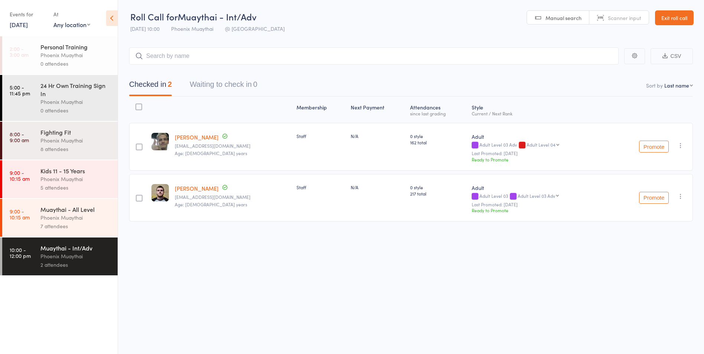
click at [79, 211] on div "Muaythai - All Level" at bounding box center [75, 209] width 71 height 8
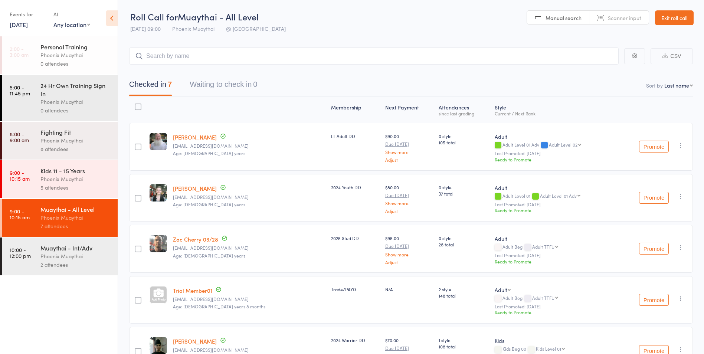
click at [674, 13] on link "Exit roll call" at bounding box center [674, 17] width 39 height 15
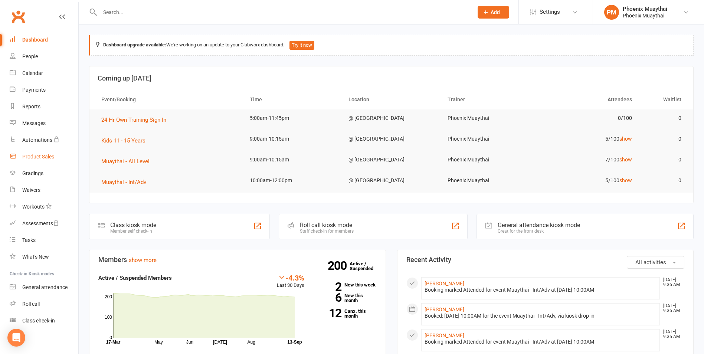
click at [53, 158] on div "Product Sales" at bounding box center [38, 157] width 32 height 6
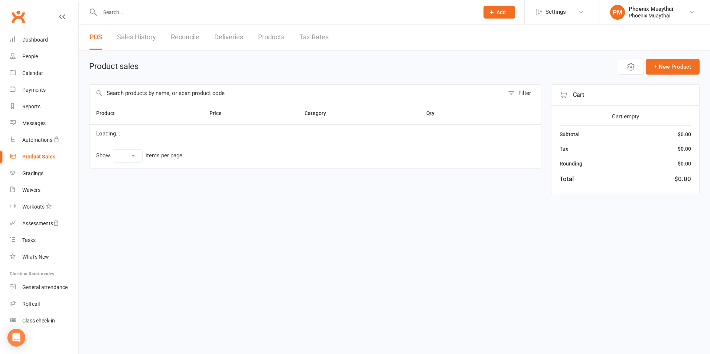
select select "100"
click at [130, 93] on input "text" at bounding box center [296, 93] width 415 height 17
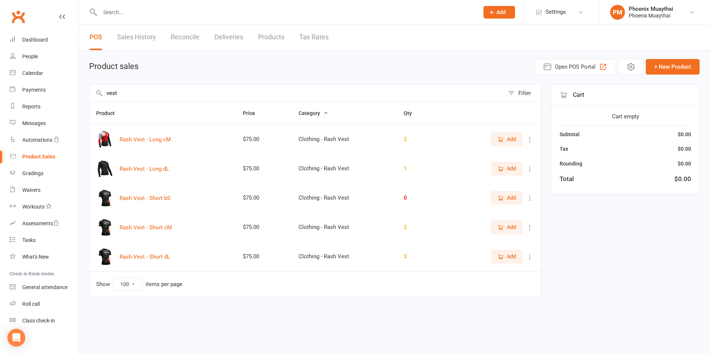
type input "vest"
click at [517, 229] on button "Add" at bounding box center [507, 226] width 32 height 13
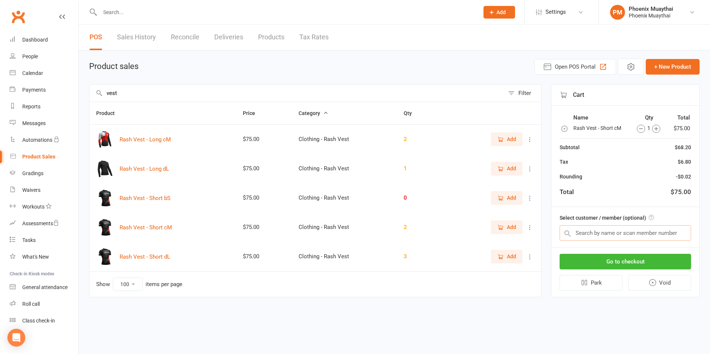
click at [627, 236] on input "text" at bounding box center [624, 233] width 131 height 16
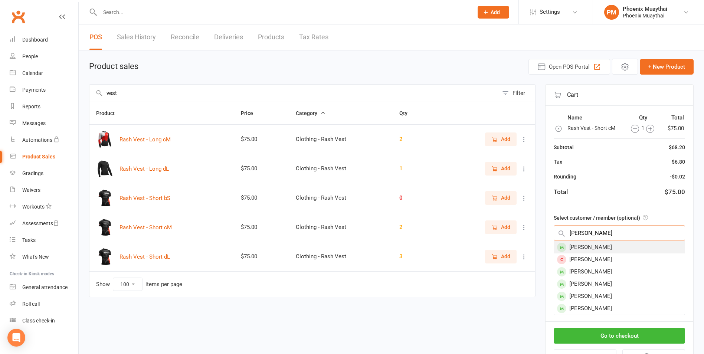
type input "[PERSON_NAME]"
click at [610, 242] on div "[PERSON_NAME]" at bounding box center [619, 247] width 131 height 12
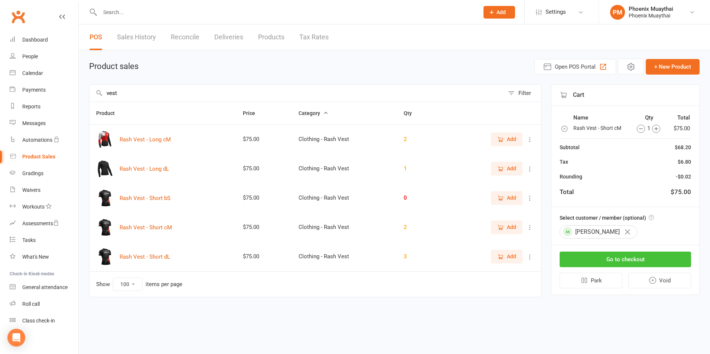
click at [615, 256] on button "Go to checkout" at bounding box center [624, 260] width 131 height 16
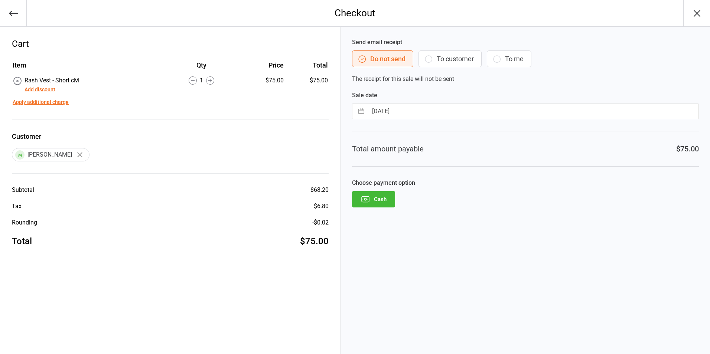
click at [365, 202] on icon "button" at bounding box center [365, 199] width 7 height 6
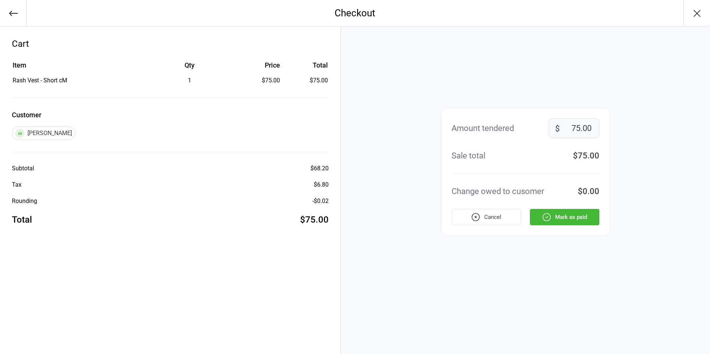
click at [557, 216] on button "Mark as paid" at bounding box center [564, 217] width 69 height 16
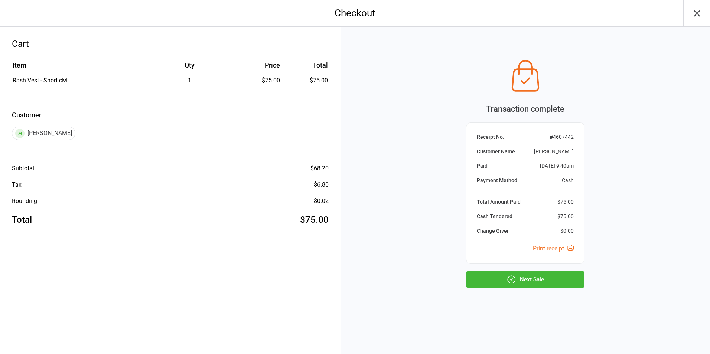
click at [557, 278] on button "Next Sale" at bounding box center [525, 279] width 118 height 16
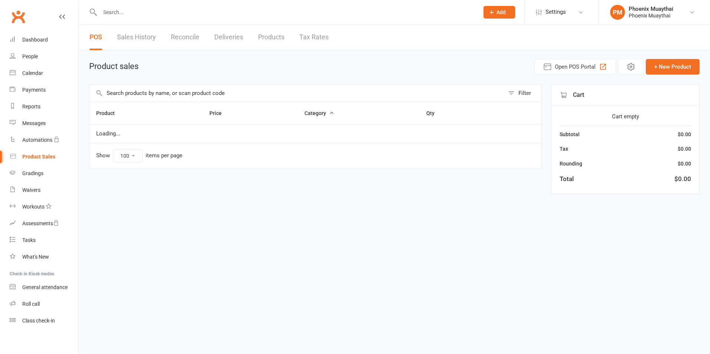
select select "100"
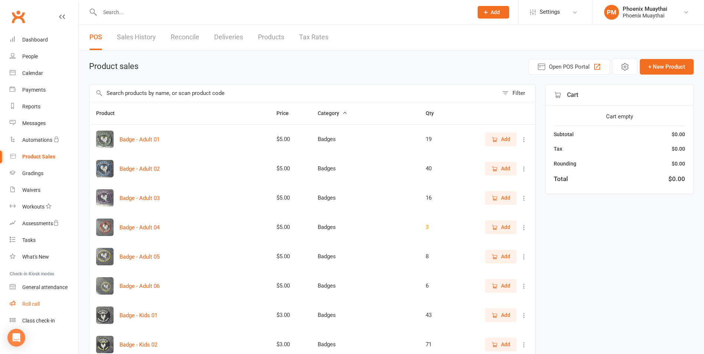
drag, startPoint x: 36, startPoint y: 304, endPoint x: 42, endPoint y: 305, distance: 5.7
click at [36, 304] on div "Roll call" at bounding box center [30, 304] width 17 height 6
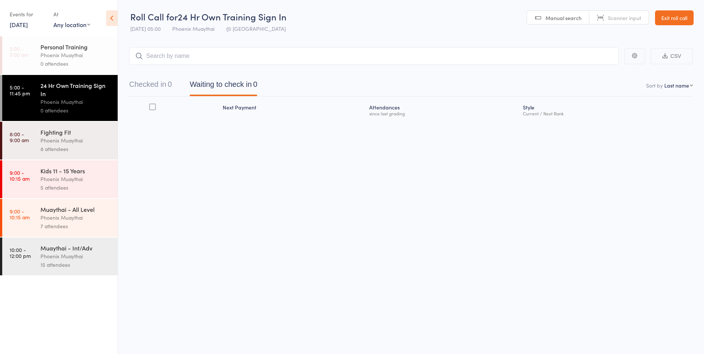
click at [88, 223] on div "7 attendees" at bounding box center [75, 226] width 71 height 9
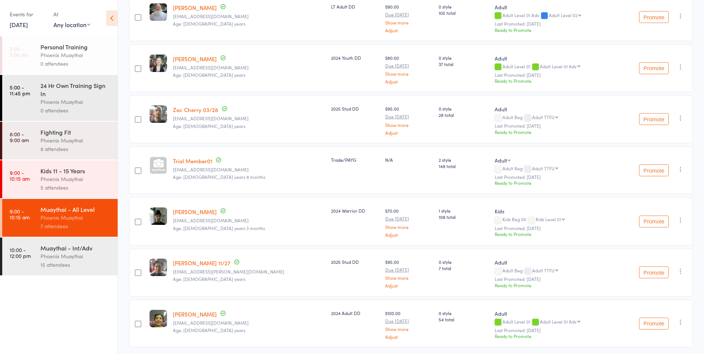
scroll to position [148, 0]
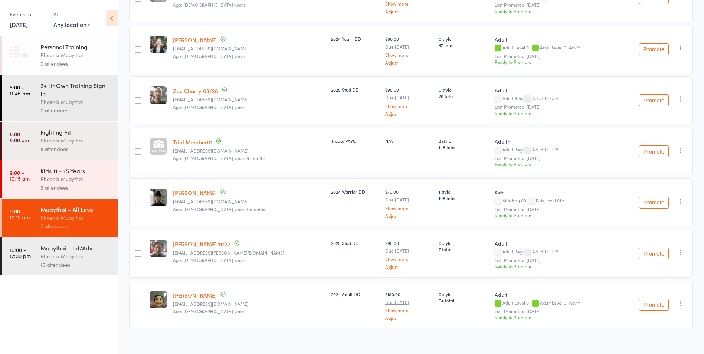
click at [80, 186] on div "5 attendees" at bounding box center [75, 187] width 71 height 9
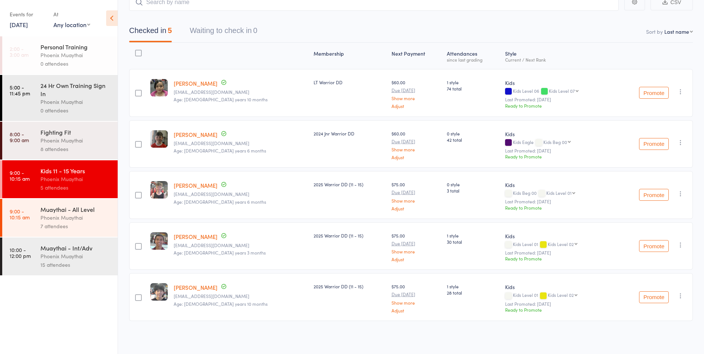
scroll to position [17, 0]
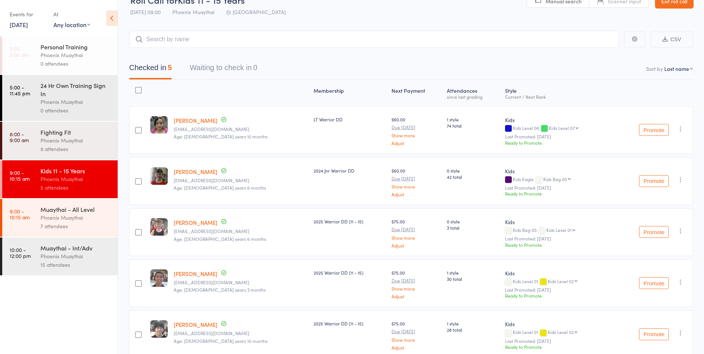
click at [111, 213] on div "Muaythai - All Level" at bounding box center [75, 209] width 71 height 8
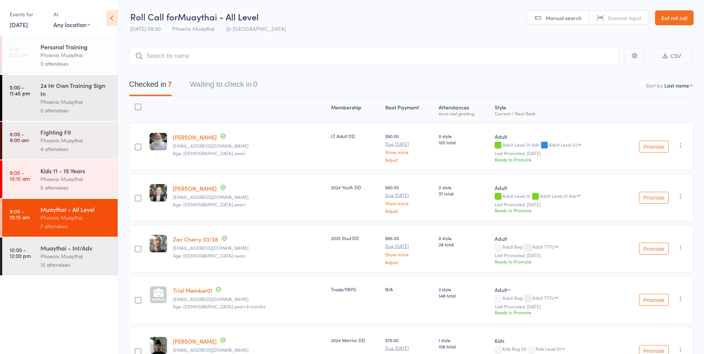
click at [89, 182] on div "Phoenix Muaythai" at bounding box center [75, 179] width 71 height 9
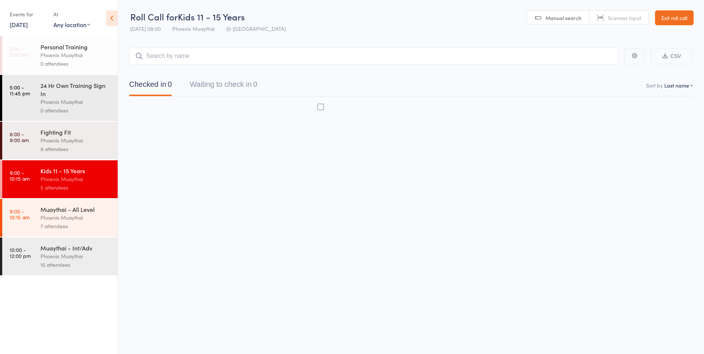
click at [230, 59] on input "search" at bounding box center [374, 56] width 490 height 17
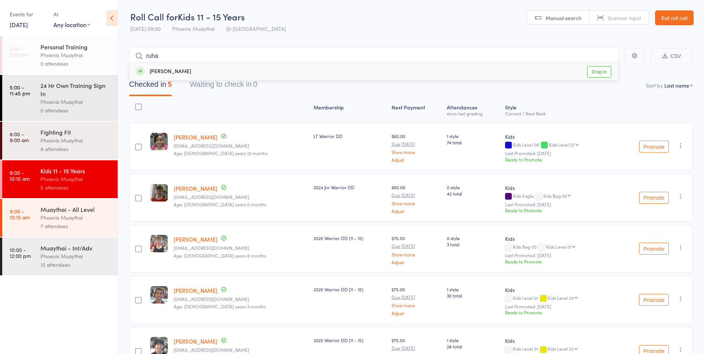
type input "ruha"
click at [182, 66] on div "[PERSON_NAME] Drop in" at bounding box center [374, 71] width 489 height 17
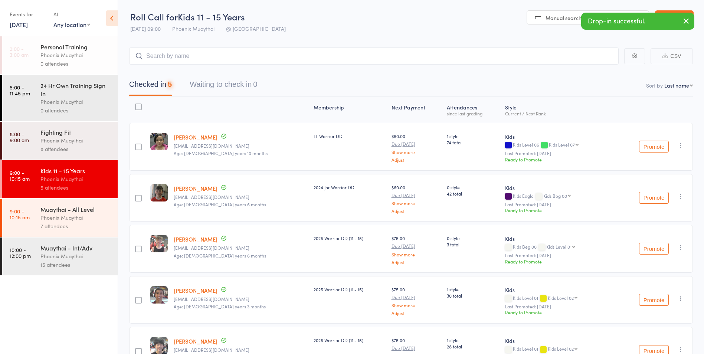
click at [78, 212] on div "Muaythai - All Level" at bounding box center [75, 209] width 71 height 8
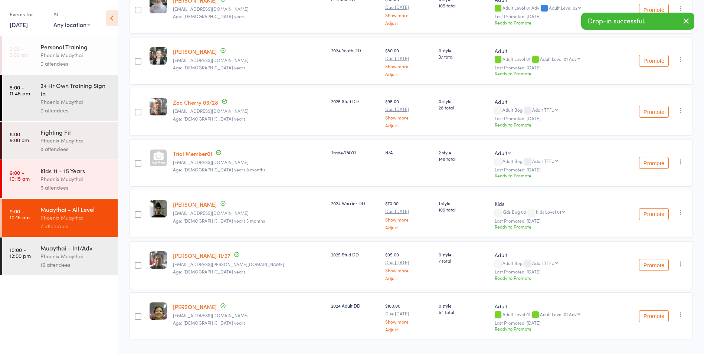
scroll to position [148, 0]
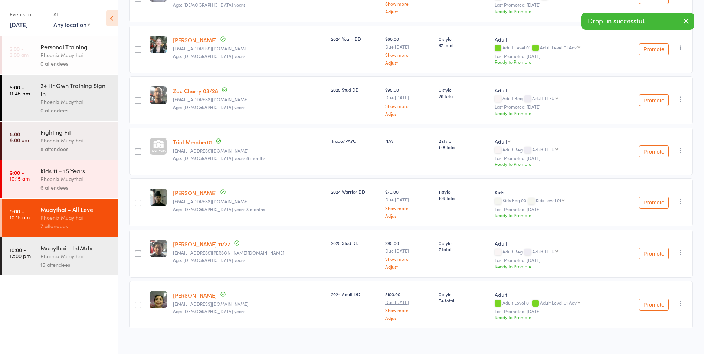
click at [680, 203] on icon "button" at bounding box center [680, 200] width 7 height 7
click at [654, 275] on li "Remove" at bounding box center [654, 276] width 61 height 10
